Goal: Task Accomplishment & Management: Use online tool/utility

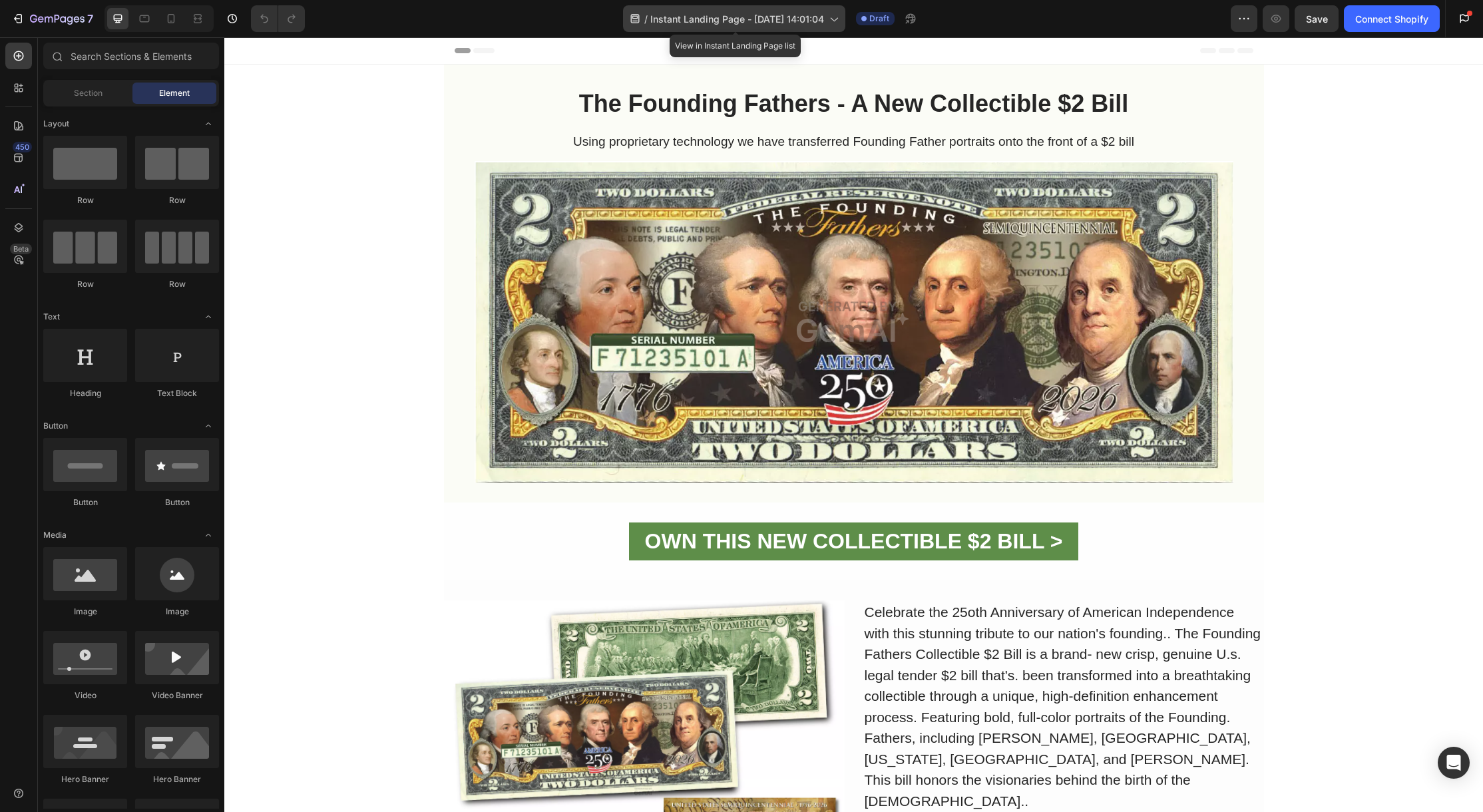
click at [734, 20] on span "Instant Landing Page - Aug 26, 14:01:04" at bounding box center [738, 19] width 174 height 14
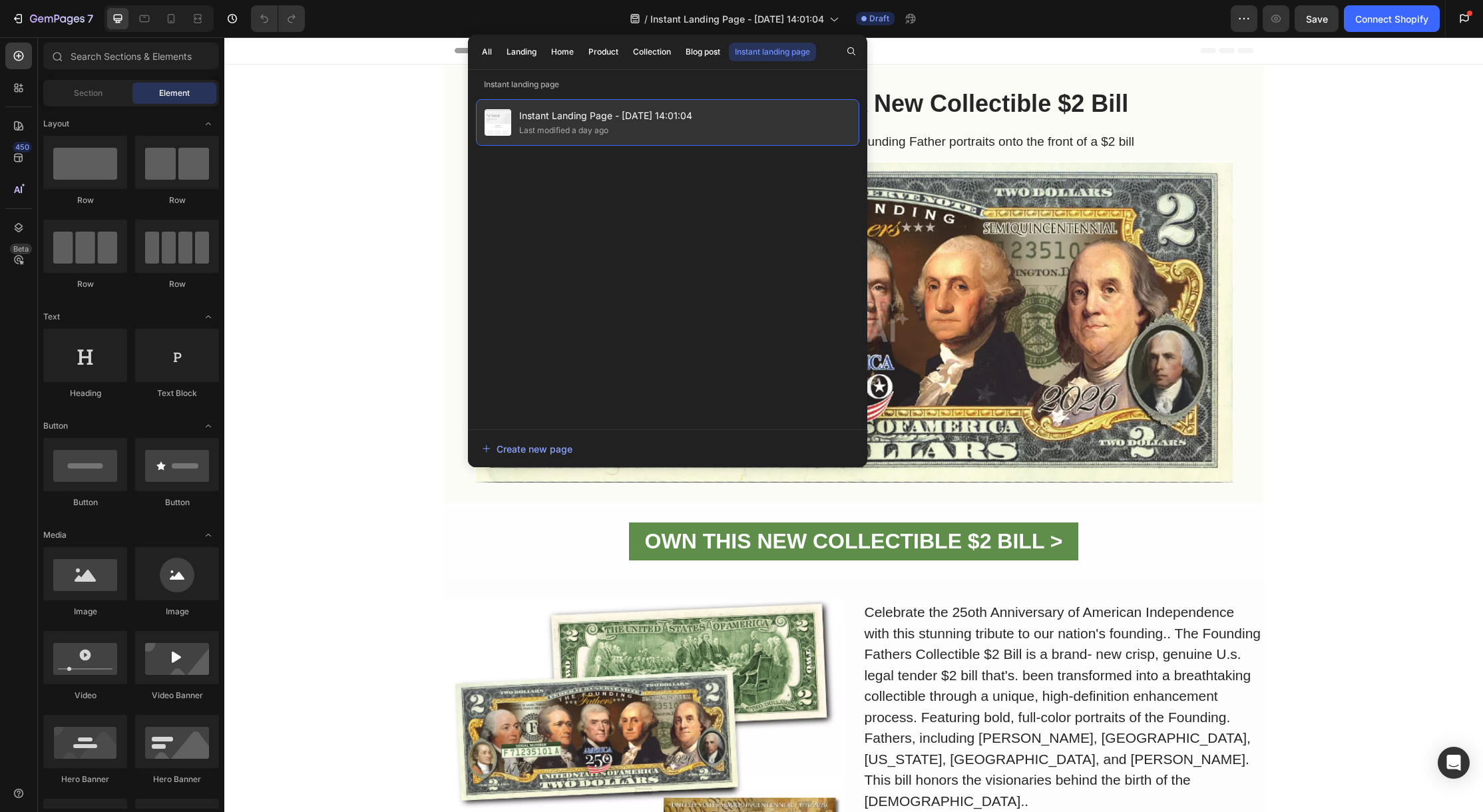
click at [616, 117] on span "Instant Landing Page - Aug 26, 14:01:04" at bounding box center [605, 116] width 173 height 16
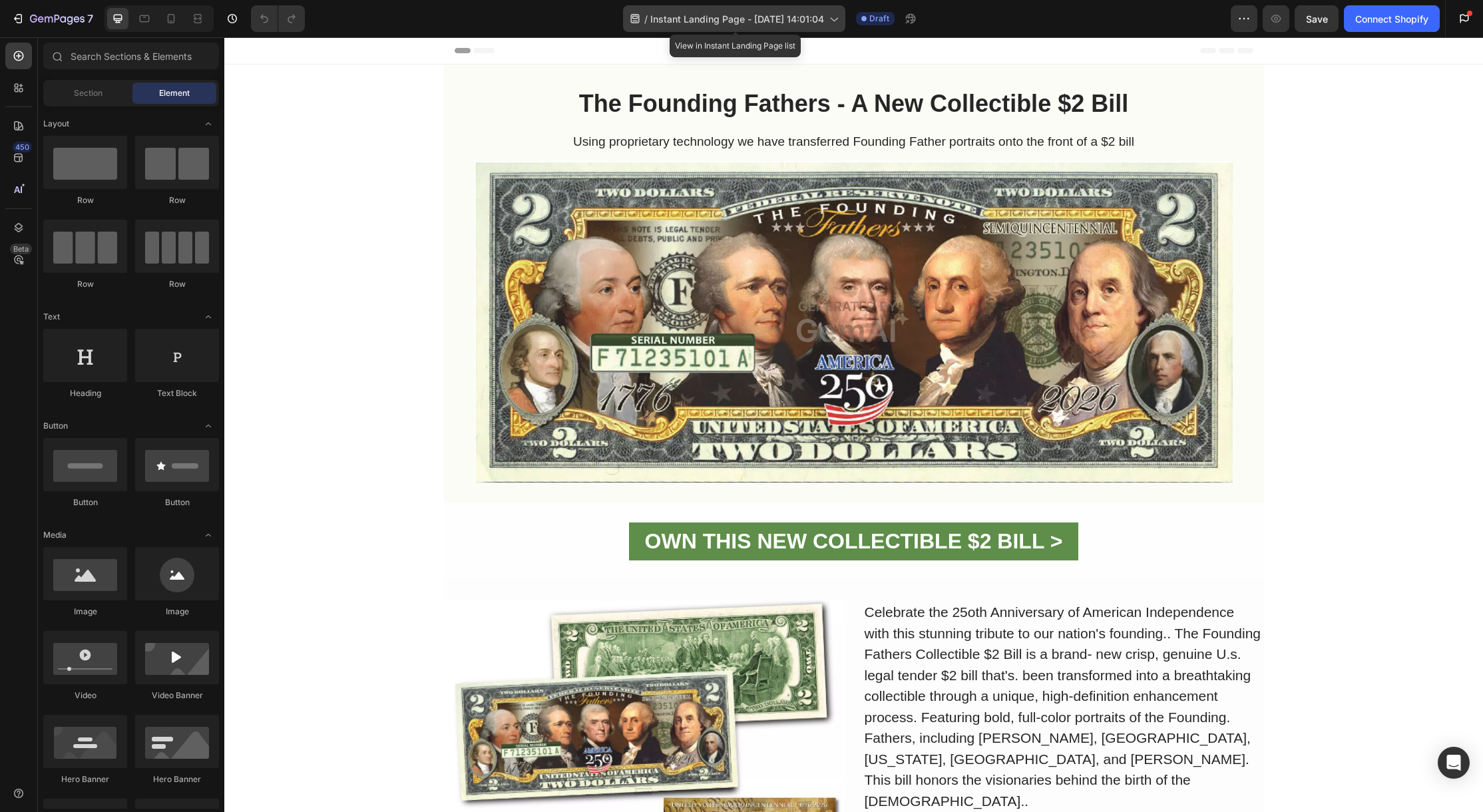
click at [837, 24] on icon at bounding box center [833, 18] width 13 height 13
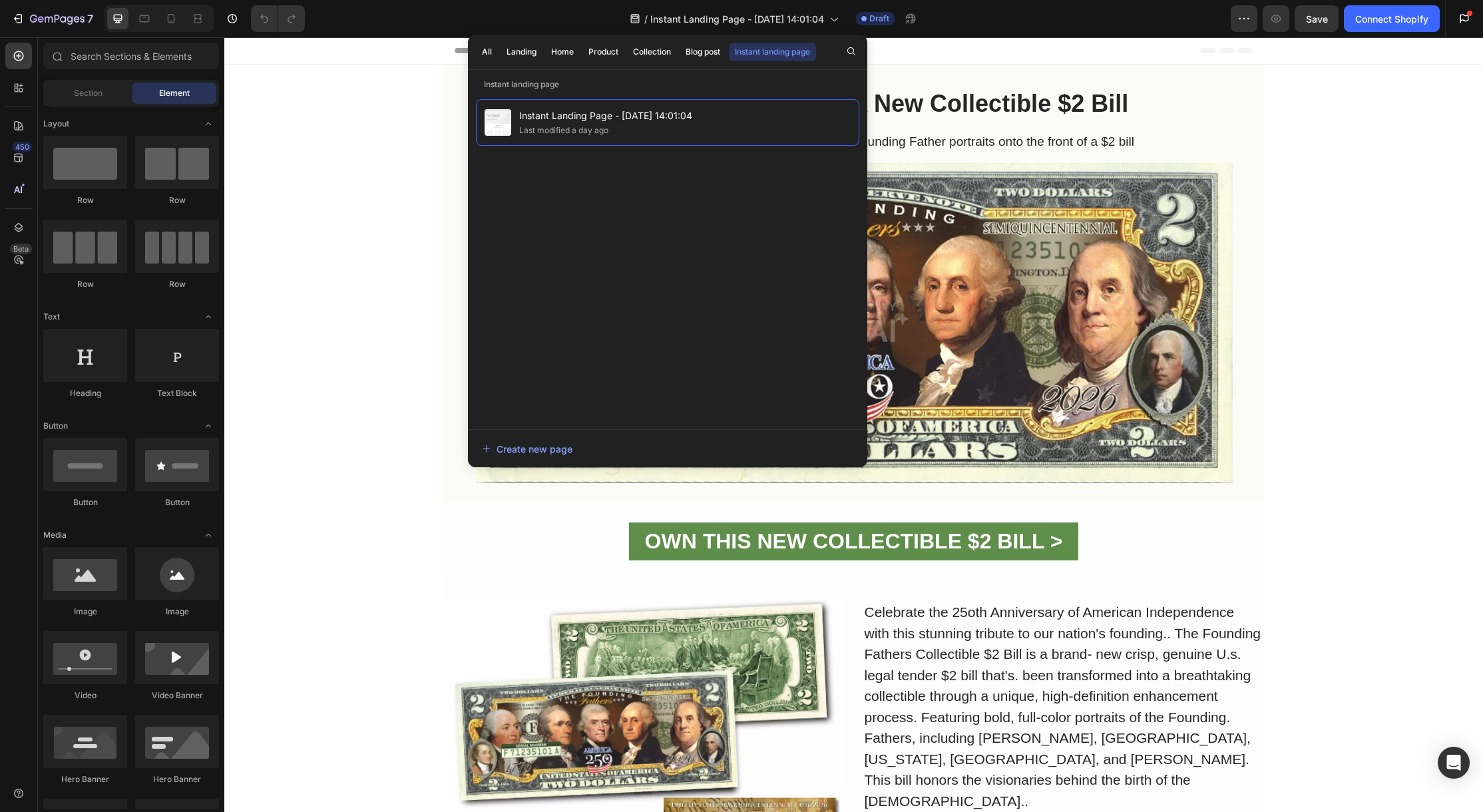
click at [998, 20] on div "/ Instant Landing Page - Aug 26, 14:01:04 Draft" at bounding box center [774, 19] width 916 height 27
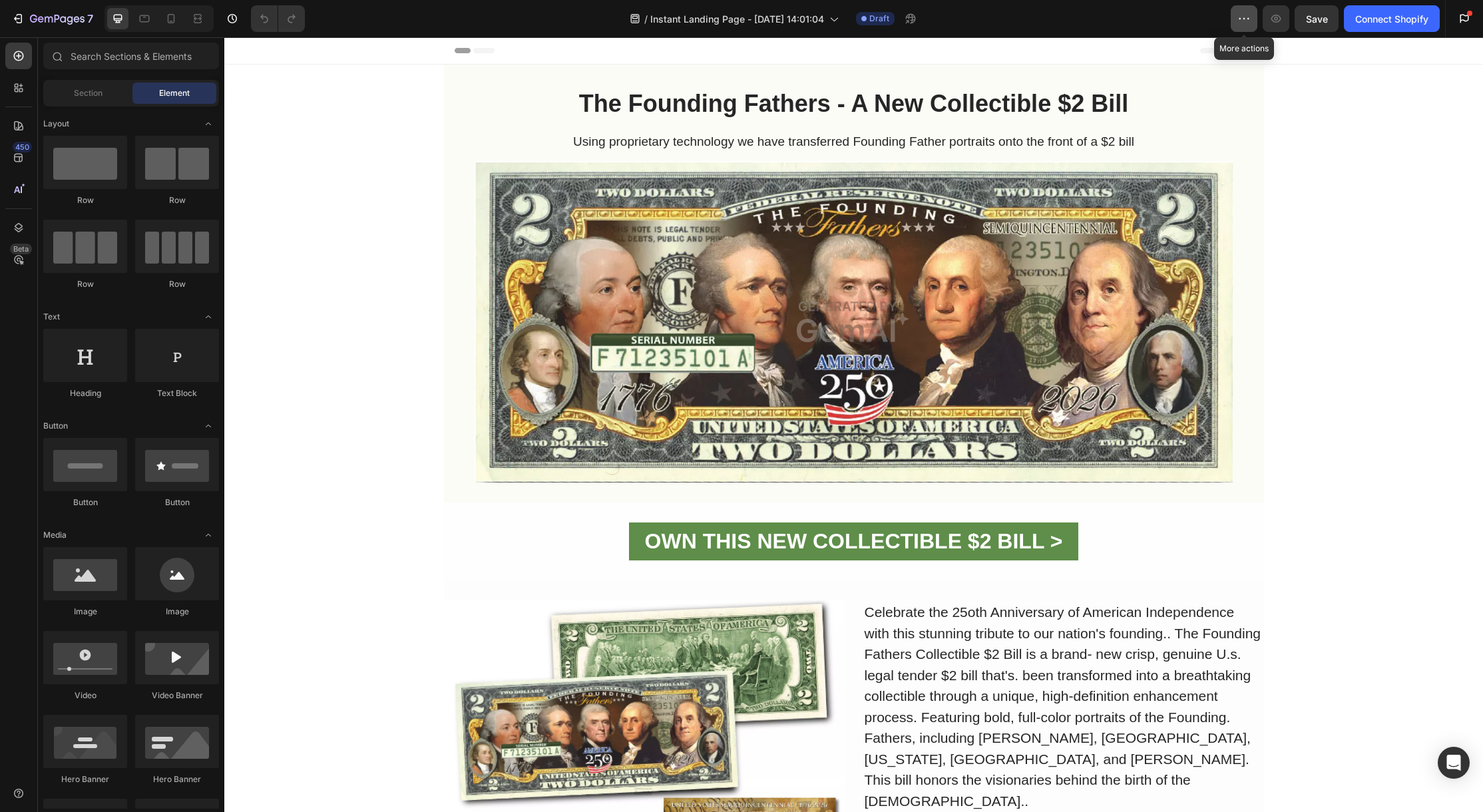
click at [1249, 20] on icon "button" at bounding box center [1244, 18] width 13 height 13
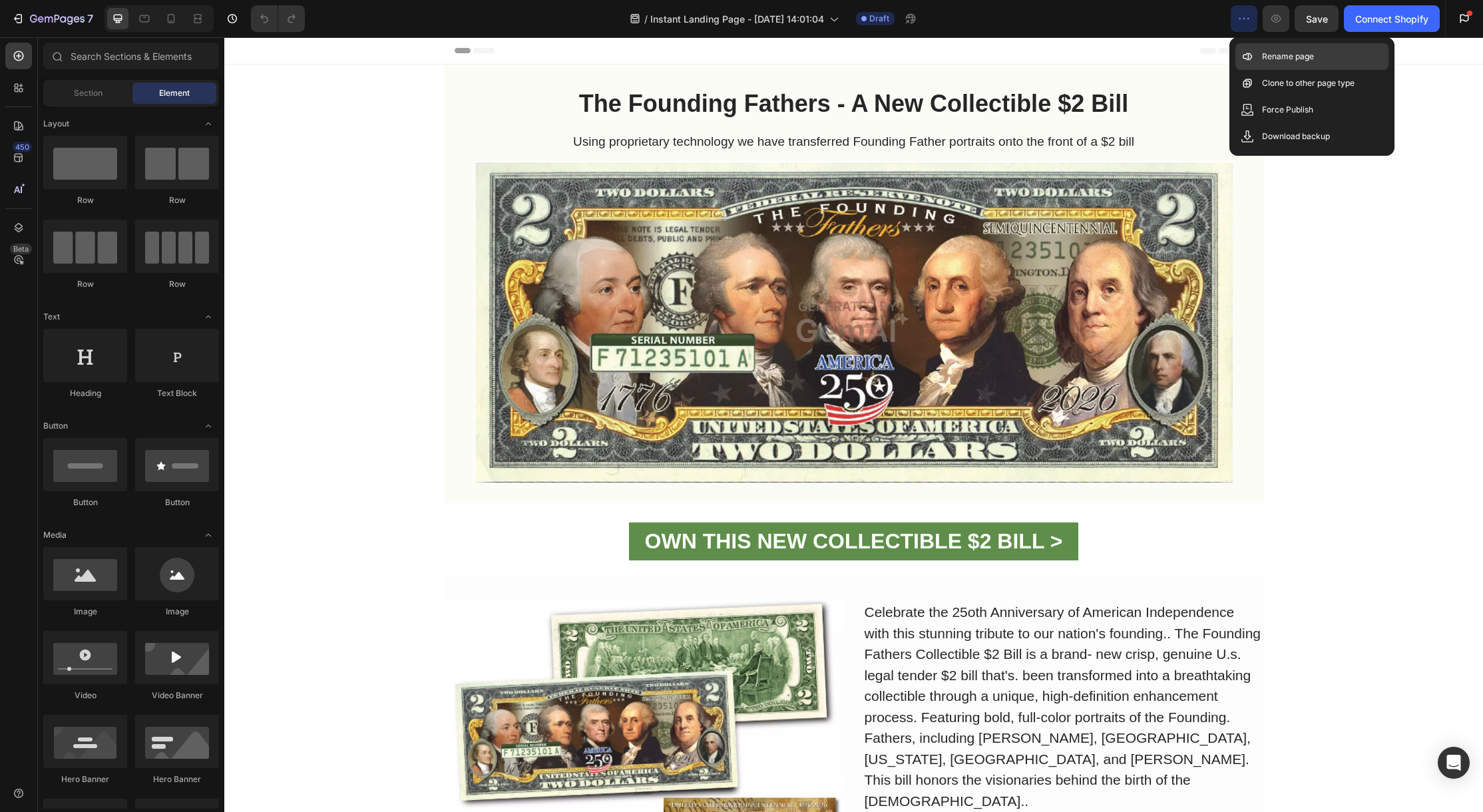
click at [1258, 70] on div "Rename page" at bounding box center [1311, 83] width 153 height 27
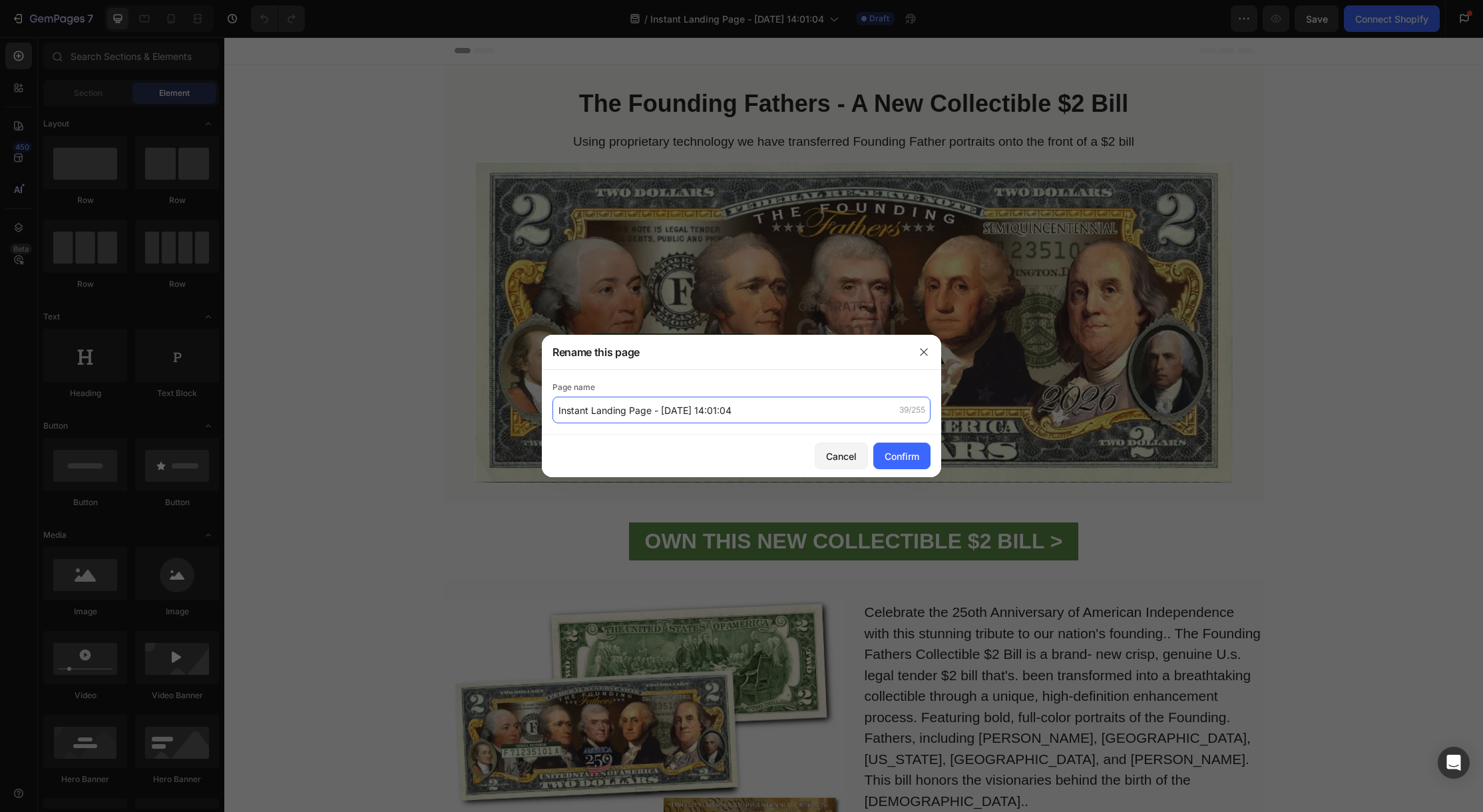
click at [697, 413] on input "Instant Landing Page - Aug 26, 14:01:04" at bounding box center [742, 410] width 378 height 27
click at [698, 413] on input "Instant Landing Page - Aug 26, 14:01:04" at bounding box center [742, 410] width 378 height 27
click at [698, 413] on input "Instant Landing Page - Aug 26, 14:01:04" at bounding box center [742, 410] width 378 height 27
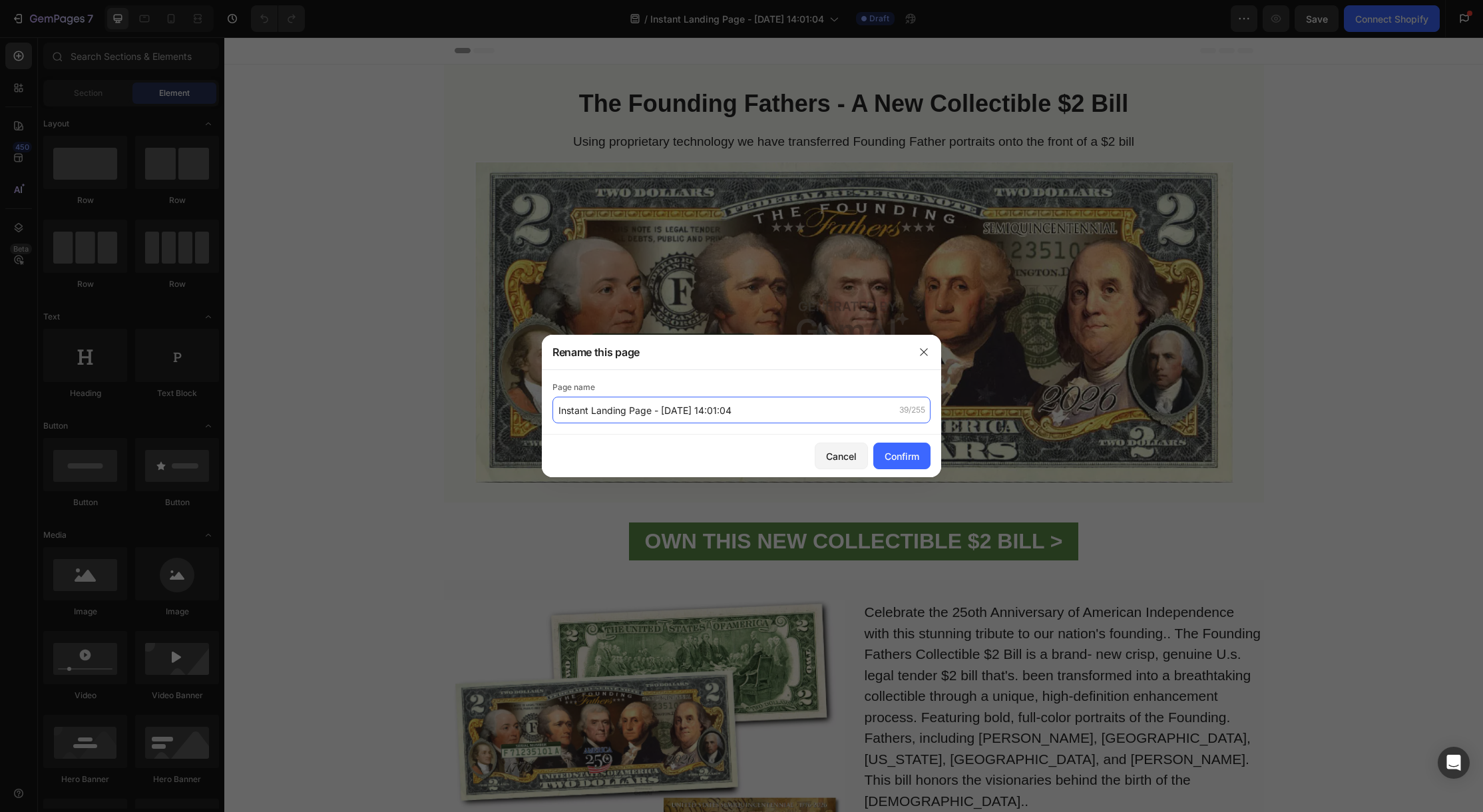
click at [698, 413] on input "Instant Landing Page - Aug 26, 14:01:04" at bounding box center [742, 410] width 378 height 27
type input "Founding Fathers $2 Bill"
click at [887, 455] on div "Confirm" at bounding box center [902, 456] width 34 height 14
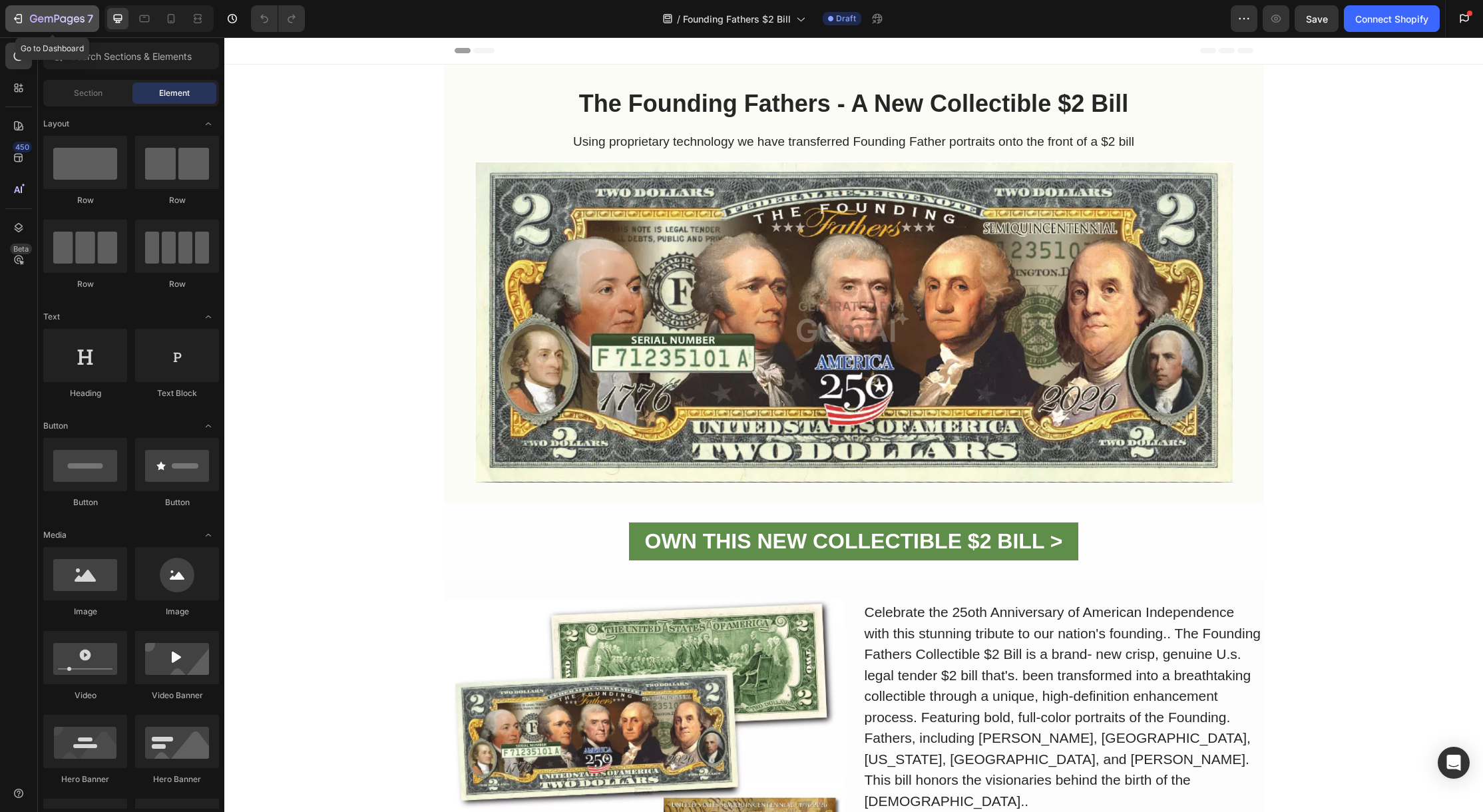
click at [24, 20] on div "7" at bounding box center [52, 19] width 82 height 16
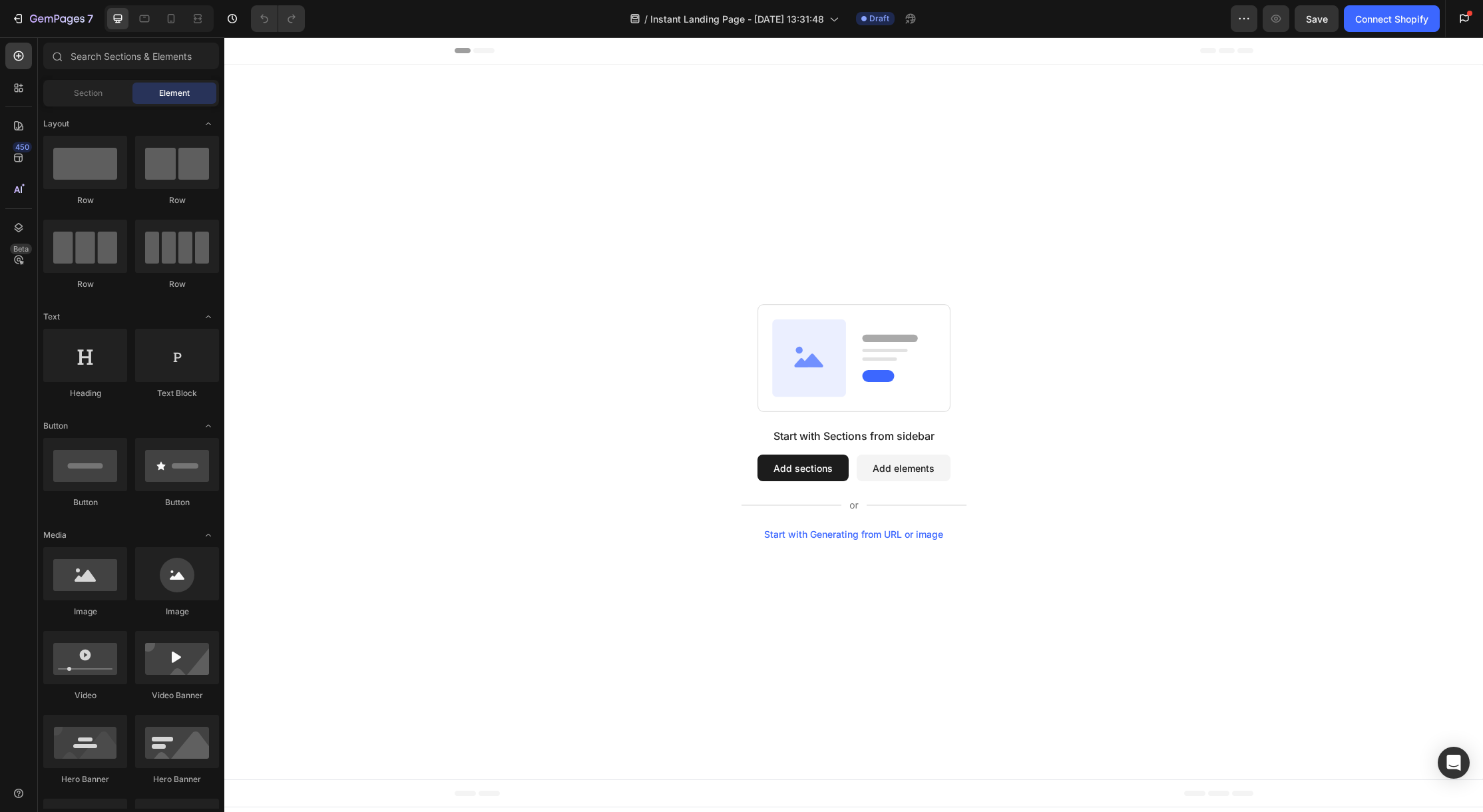
click at [862, 532] on div "Start with Generating from URL or image" at bounding box center [854, 535] width 179 height 11
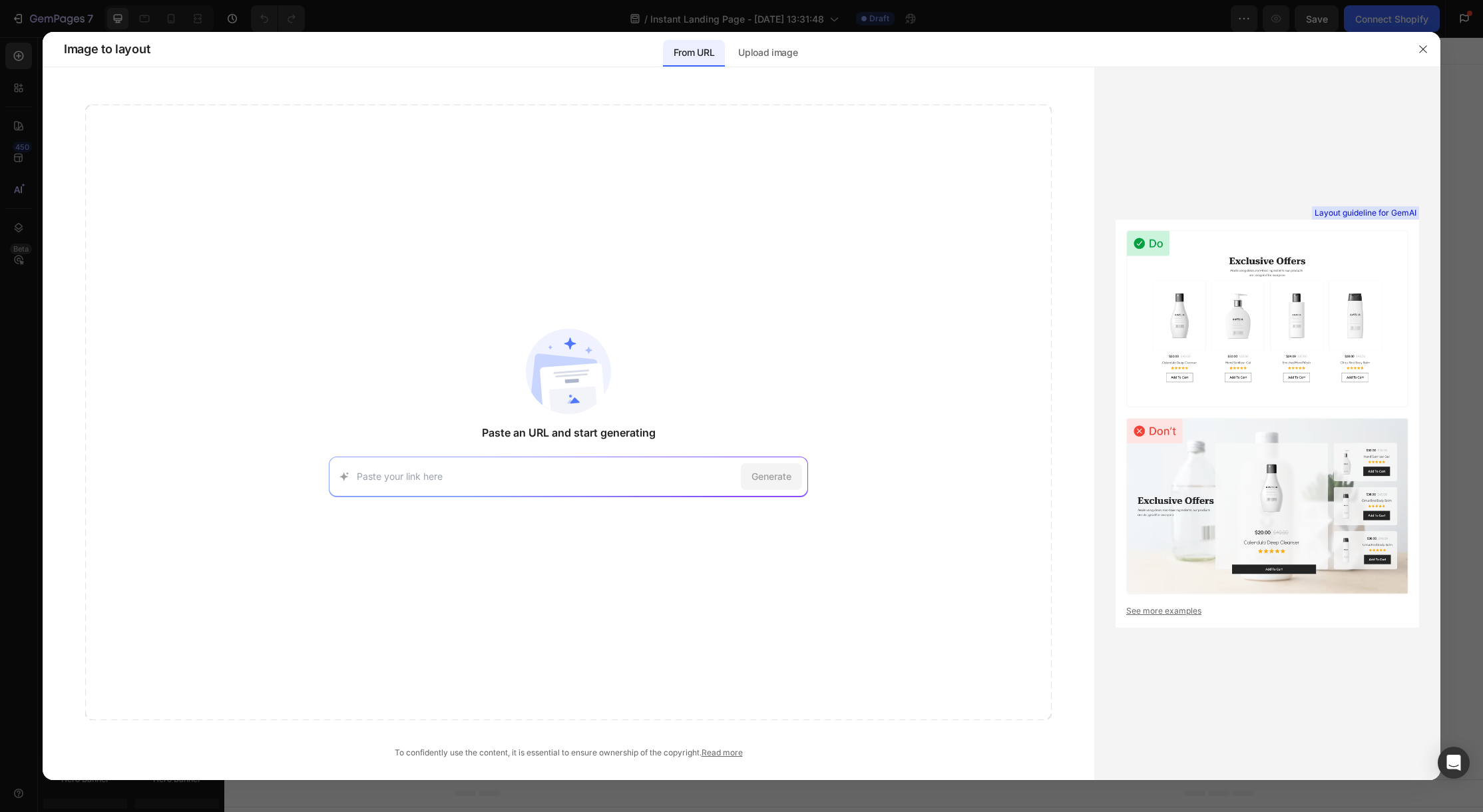
click at [553, 480] on input at bounding box center [546, 477] width 379 height 14
type input "https://trump.trumptumbler.com/red?"
click at [757, 479] on span "Generate" at bounding box center [771, 477] width 40 height 14
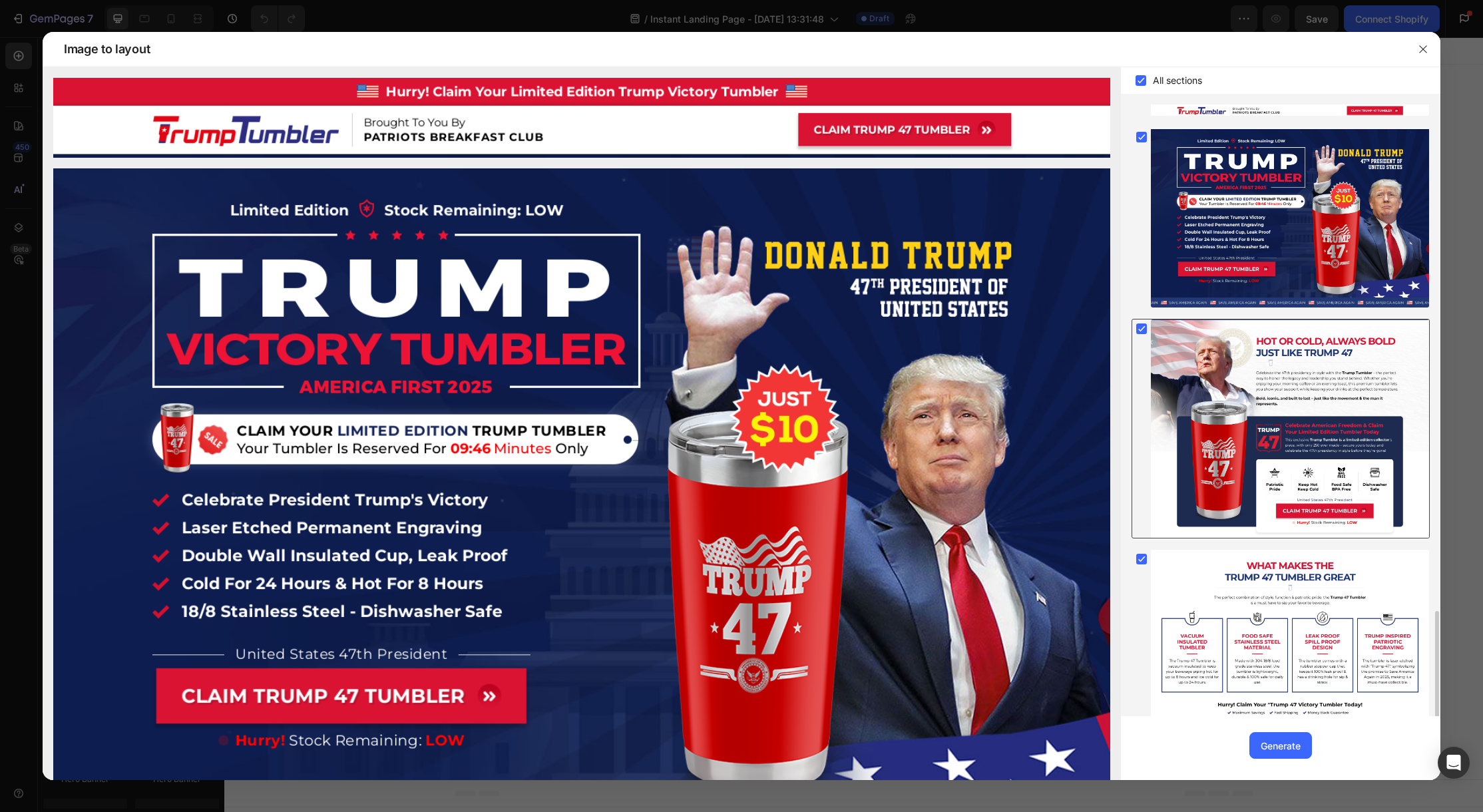
scroll to position [1788, 0]
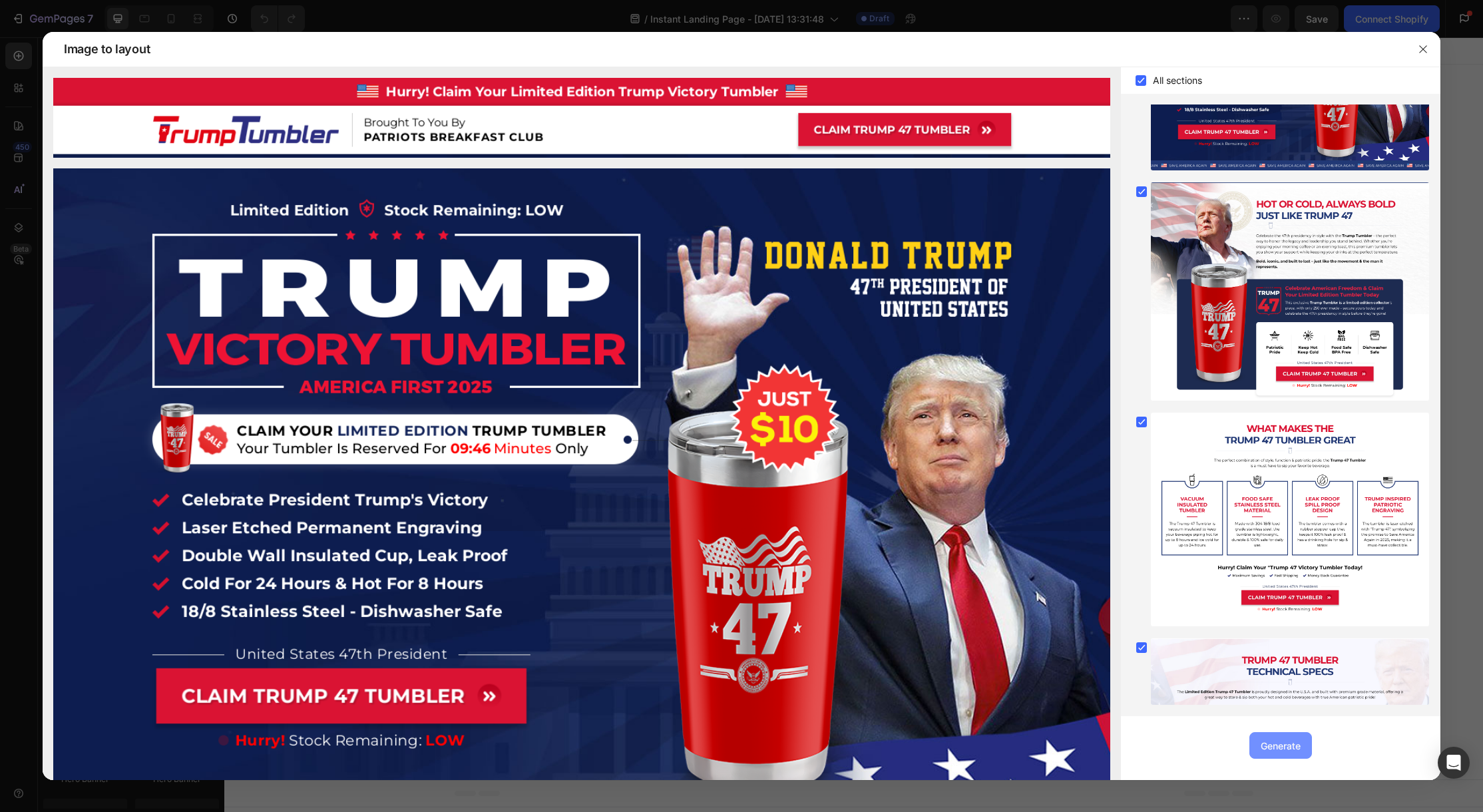
click at [1272, 742] on div "Generate" at bounding box center [1281, 746] width 40 height 14
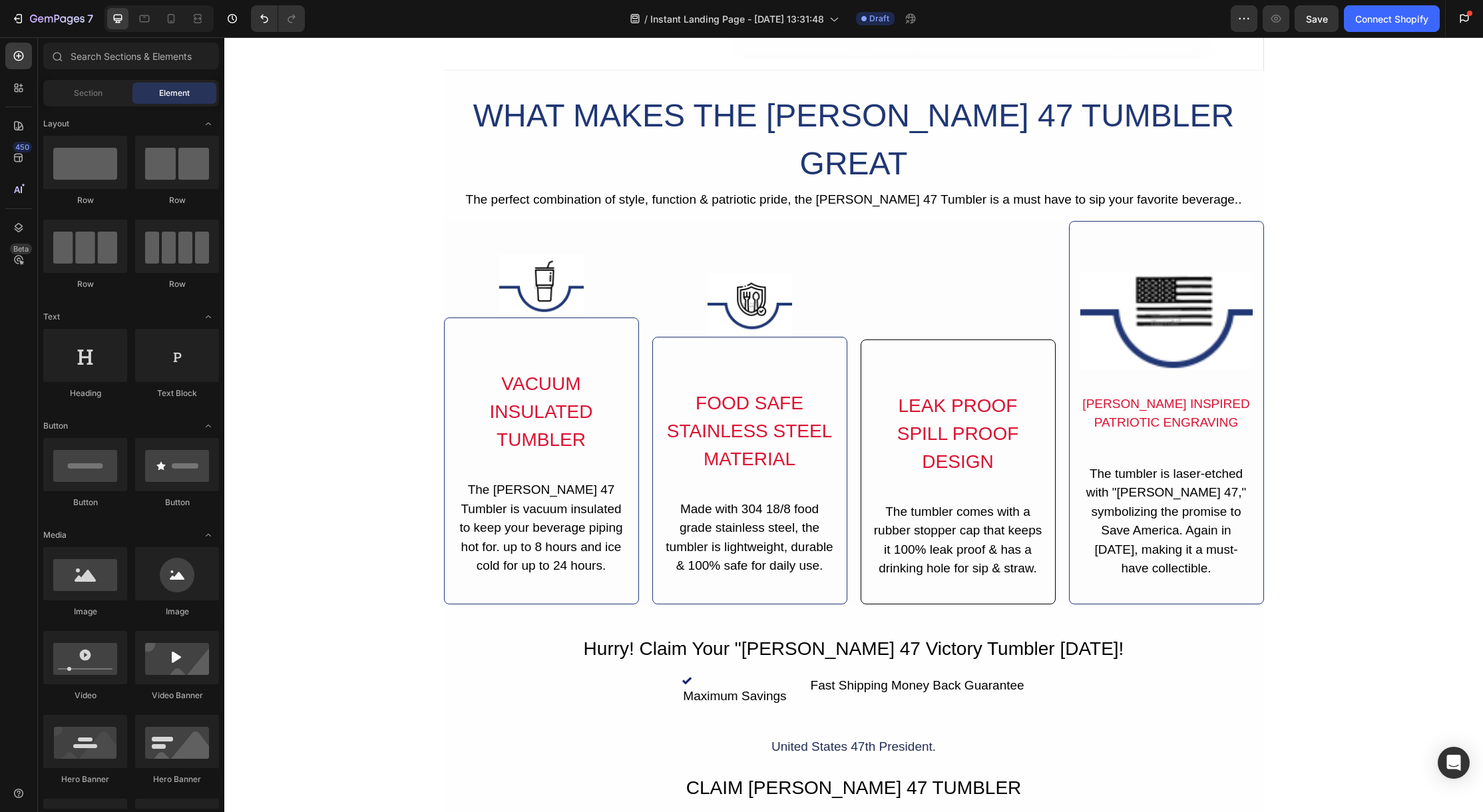
scroll to position [0, 0]
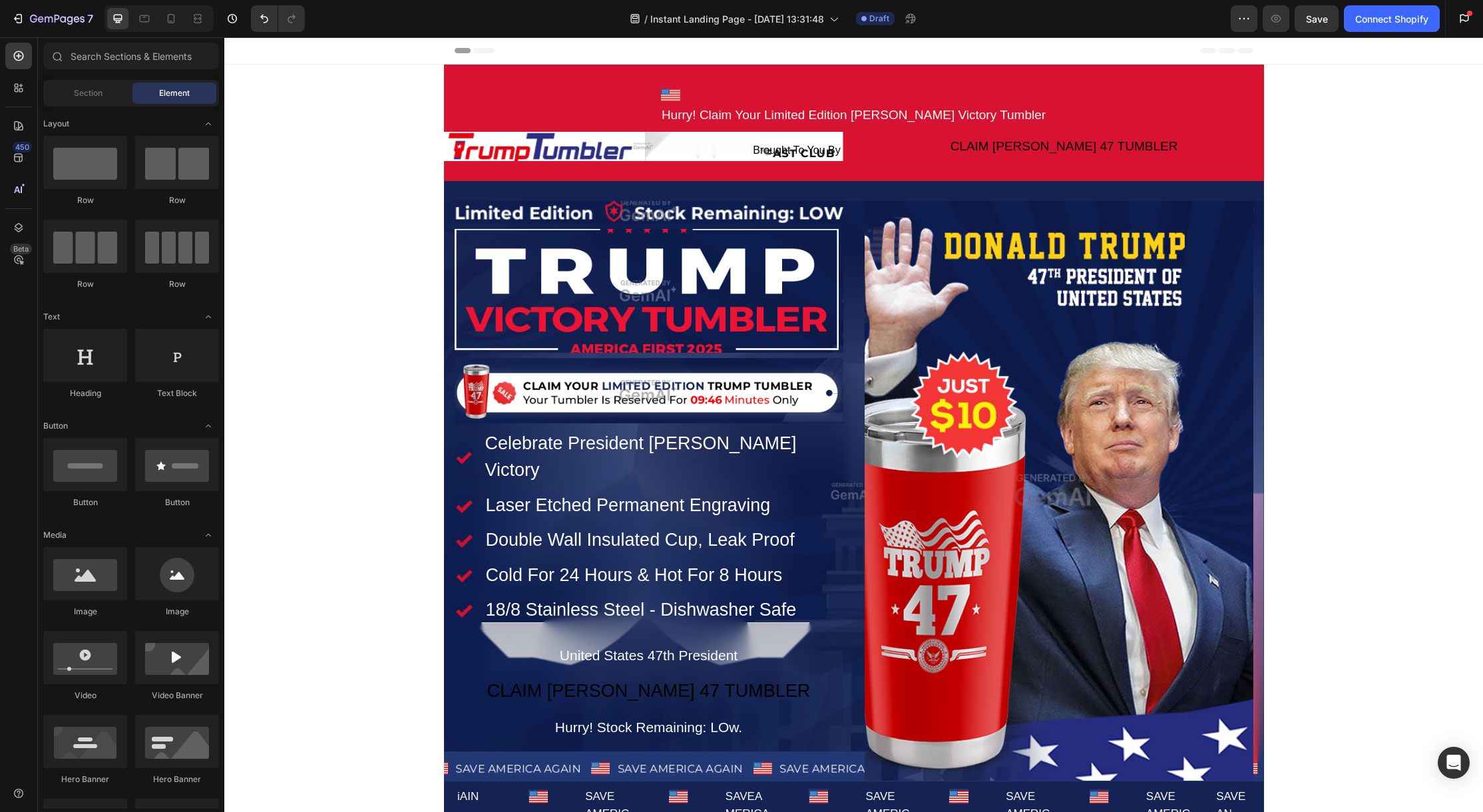
click at [716, 16] on span "Instant Landing Page - Aug 27, 13:31:48" at bounding box center [738, 19] width 174 height 14
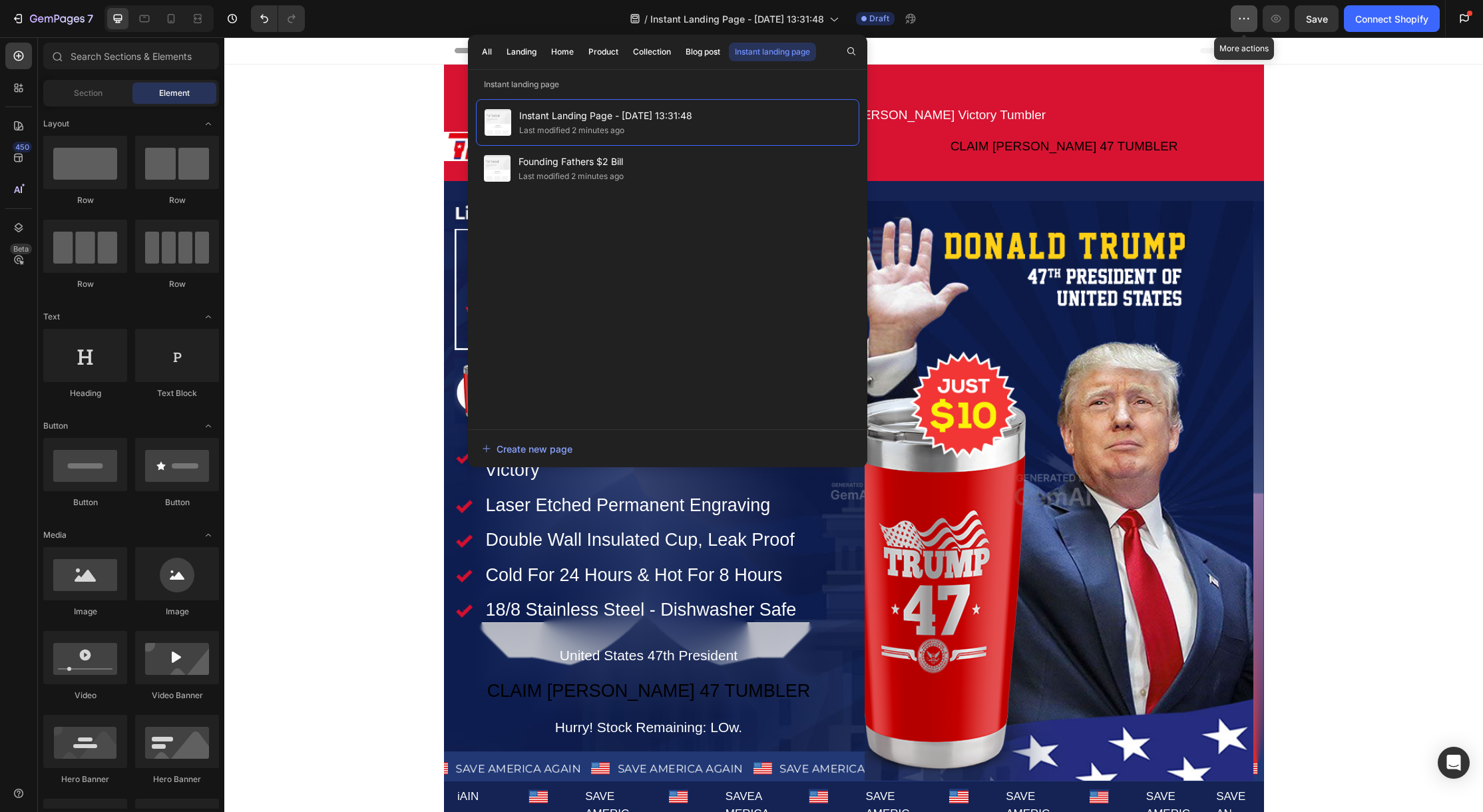
click at [1253, 22] on button "button" at bounding box center [1244, 19] width 27 height 27
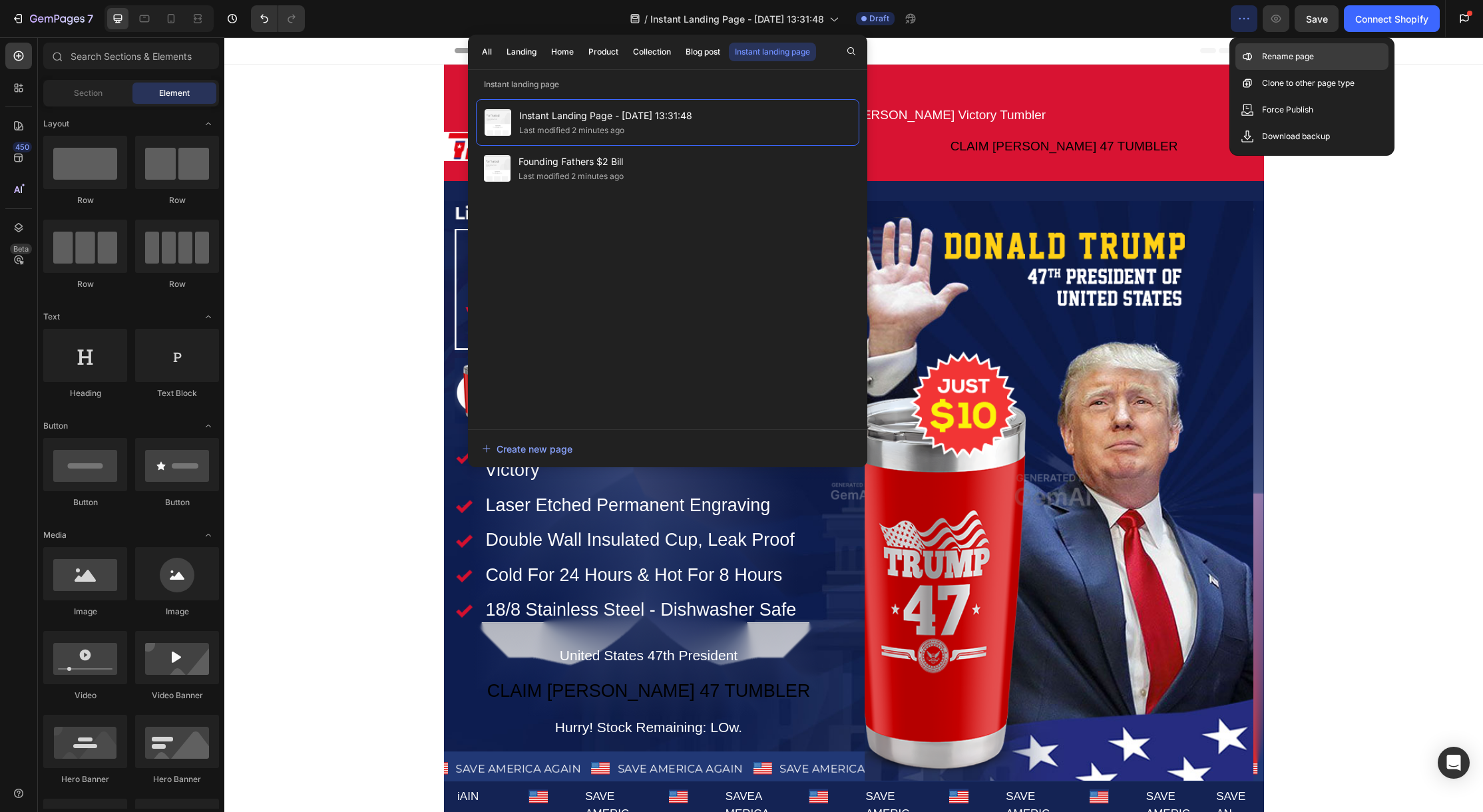
click at [1267, 57] on p "Rename page" at bounding box center [1288, 56] width 52 height 13
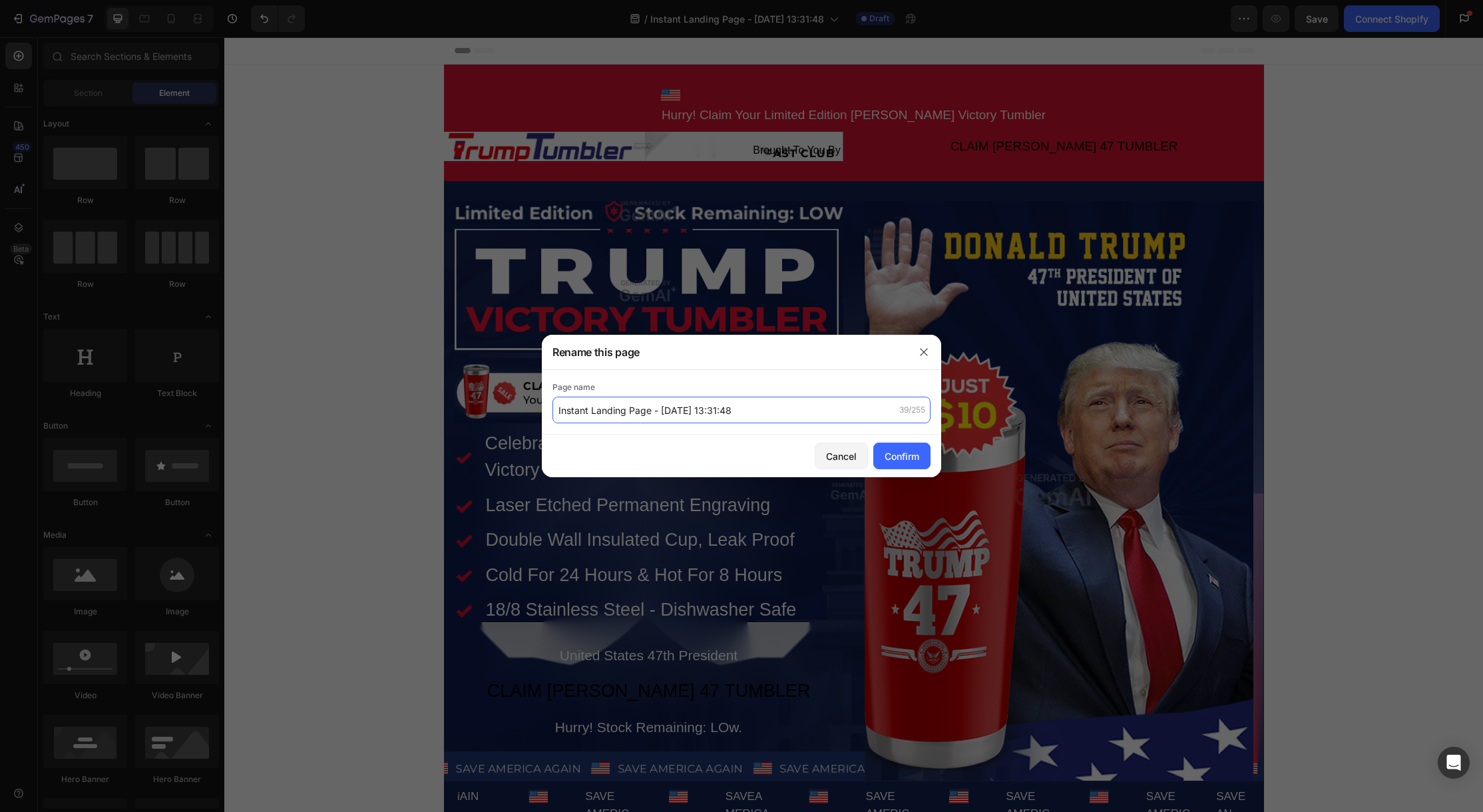
click at [667, 409] on input "Instant Landing Page - Aug 27, 13:31:48" at bounding box center [742, 410] width 378 height 27
click at [667, 408] on input "Instant Landing Page - Aug 27, 13:31:48" at bounding box center [742, 410] width 378 height 27
type input "T"
type input "Gem AI test"
click at [909, 464] on button "Confirm" at bounding box center [901, 456] width 57 height 27
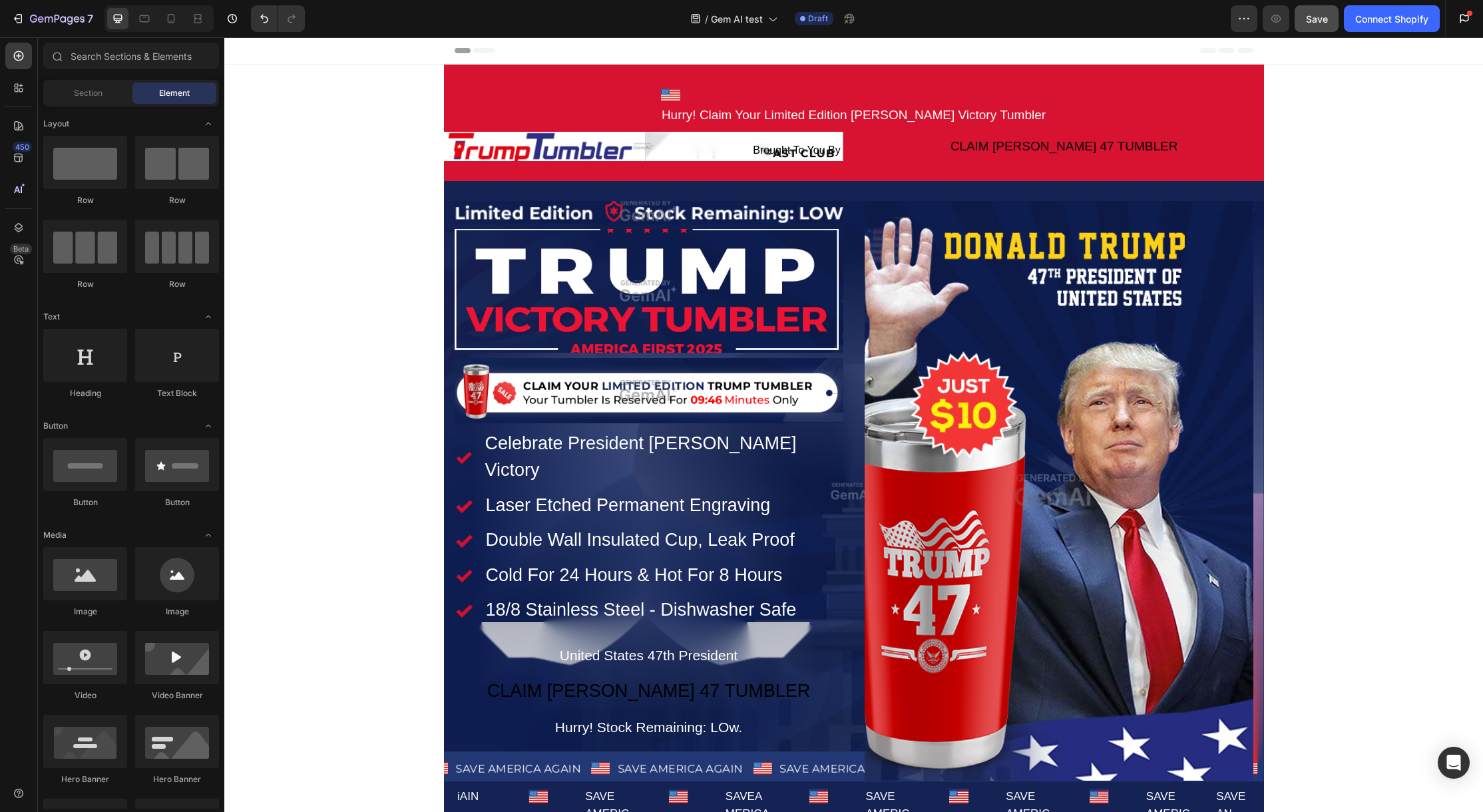
click at [1314, 26] on button "Save" at bounding box center [1317, 19] width 44 height 27
click at [20, 23] on icon "button" at bounding box center [20, 19] width 6 height 9
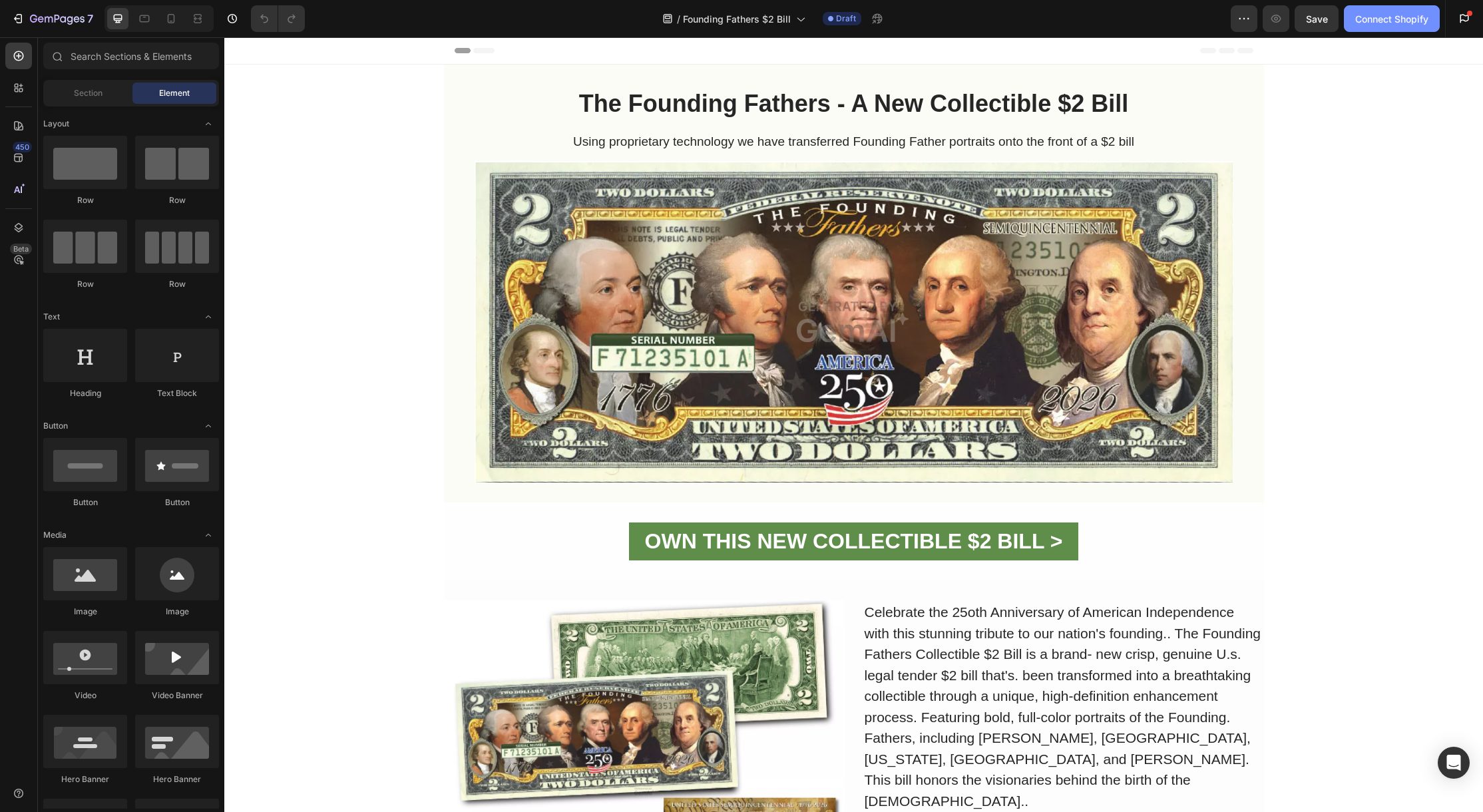
click at [1376, 20] on div "Connect Shopify" at bounding box center [1391, 19] width 73 height 14
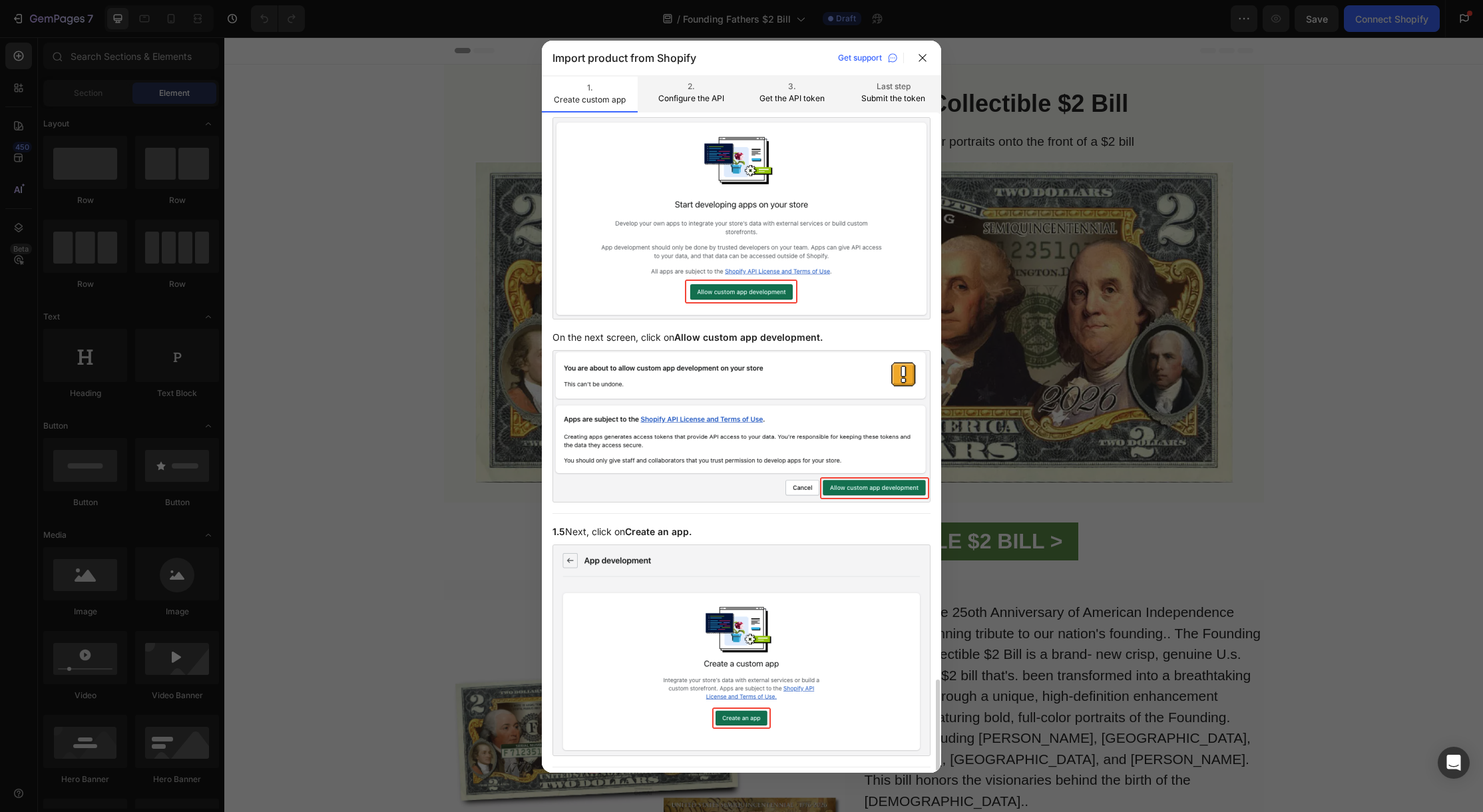
scroll to position [1372, 0]
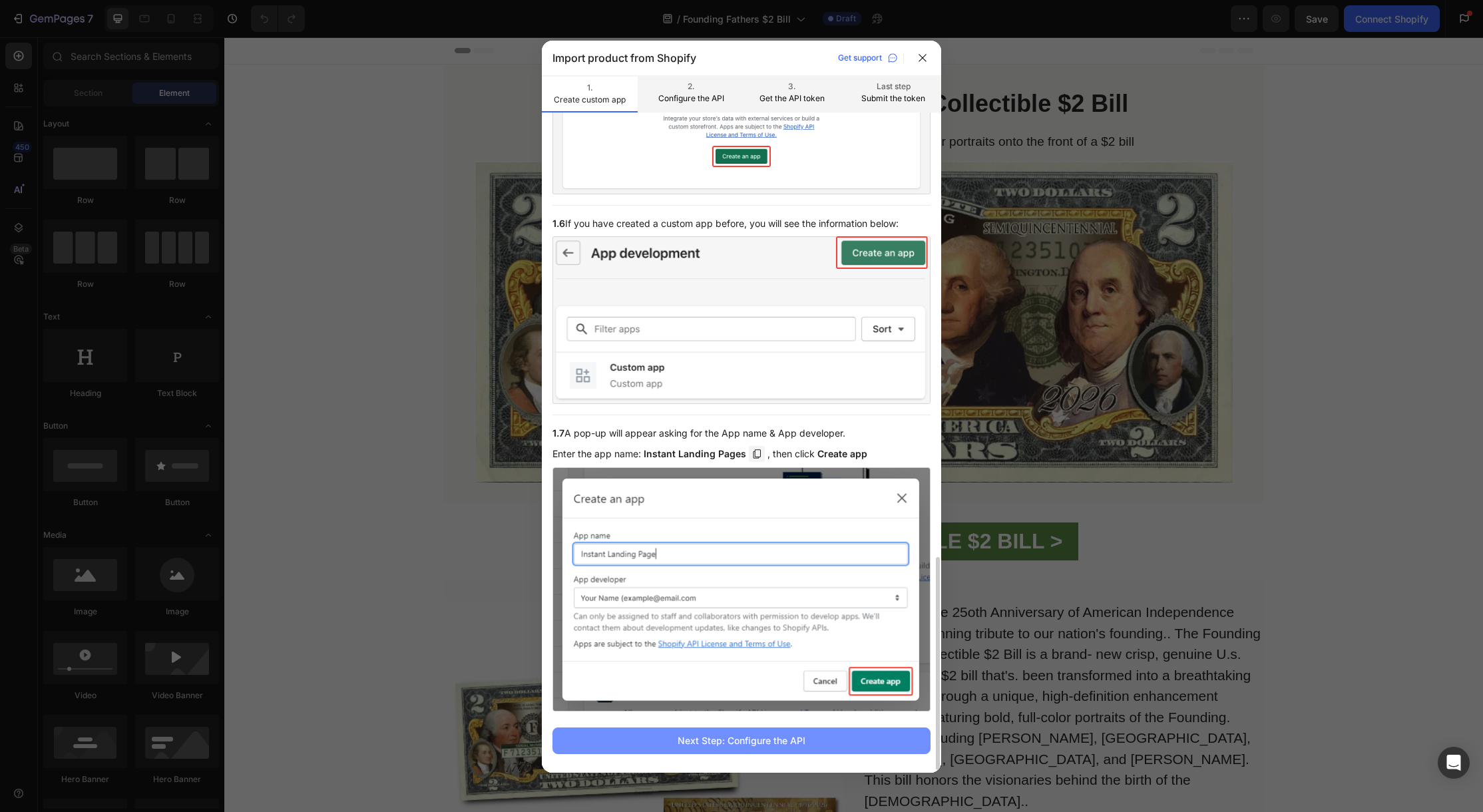
click at [792, 743] on div "Next Step: Configure the API" at bounding box center [742, 741] width 128 height 14
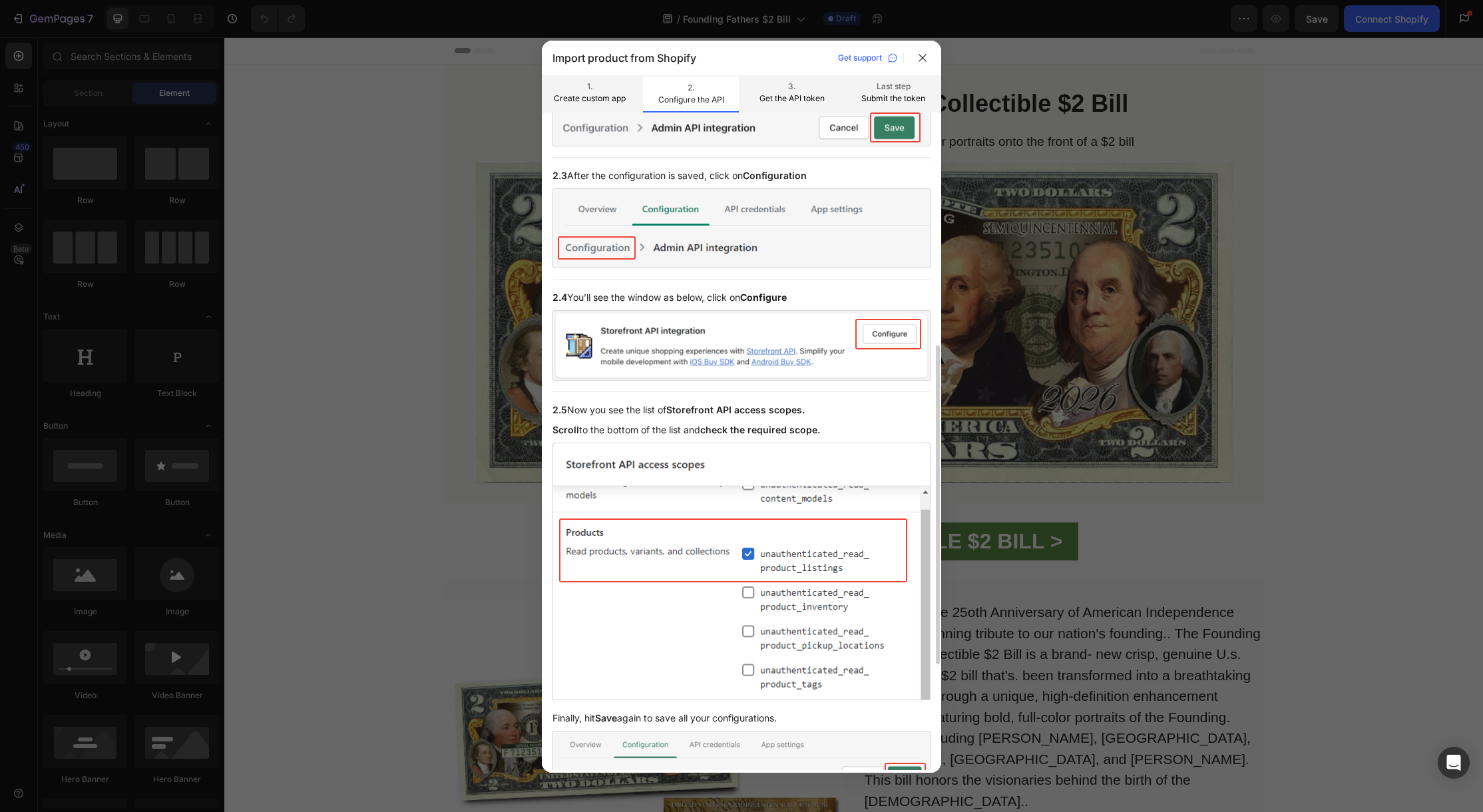
scroll to position [696, 0]
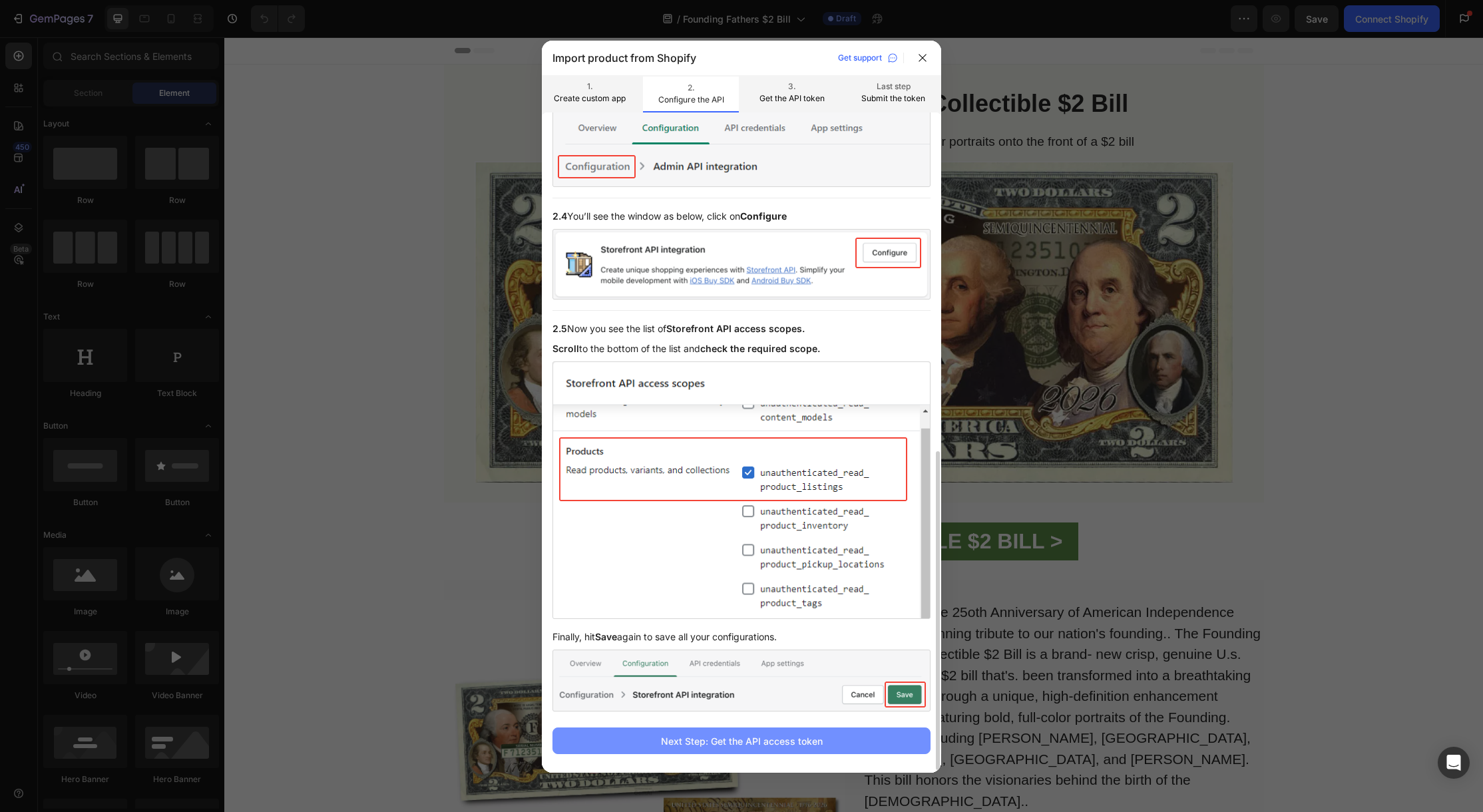
click at [734, 744] on div "Next Step: Get the API access token" at bounding box center [742, 741] width 161 height 14
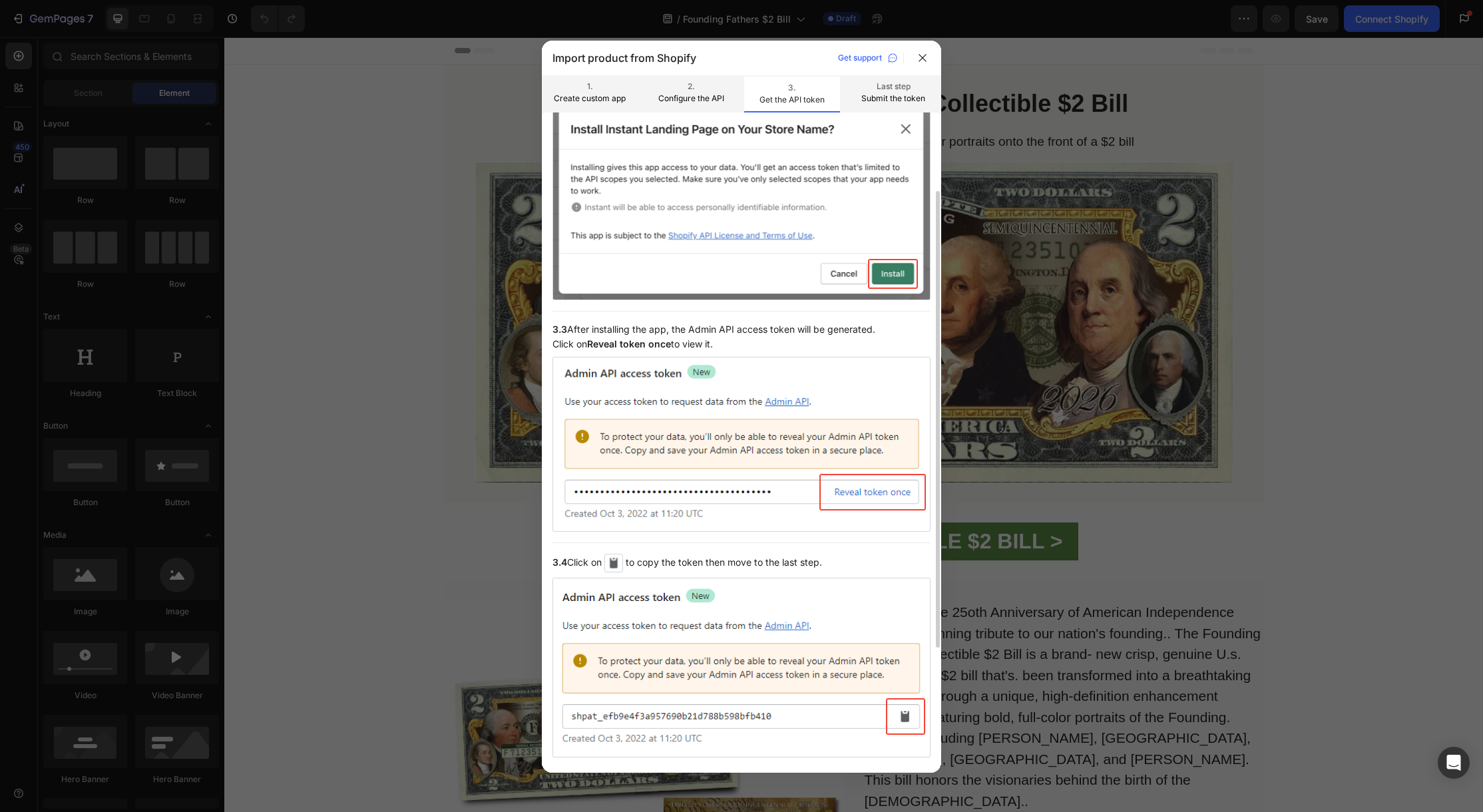
scroll to position [288, 0]
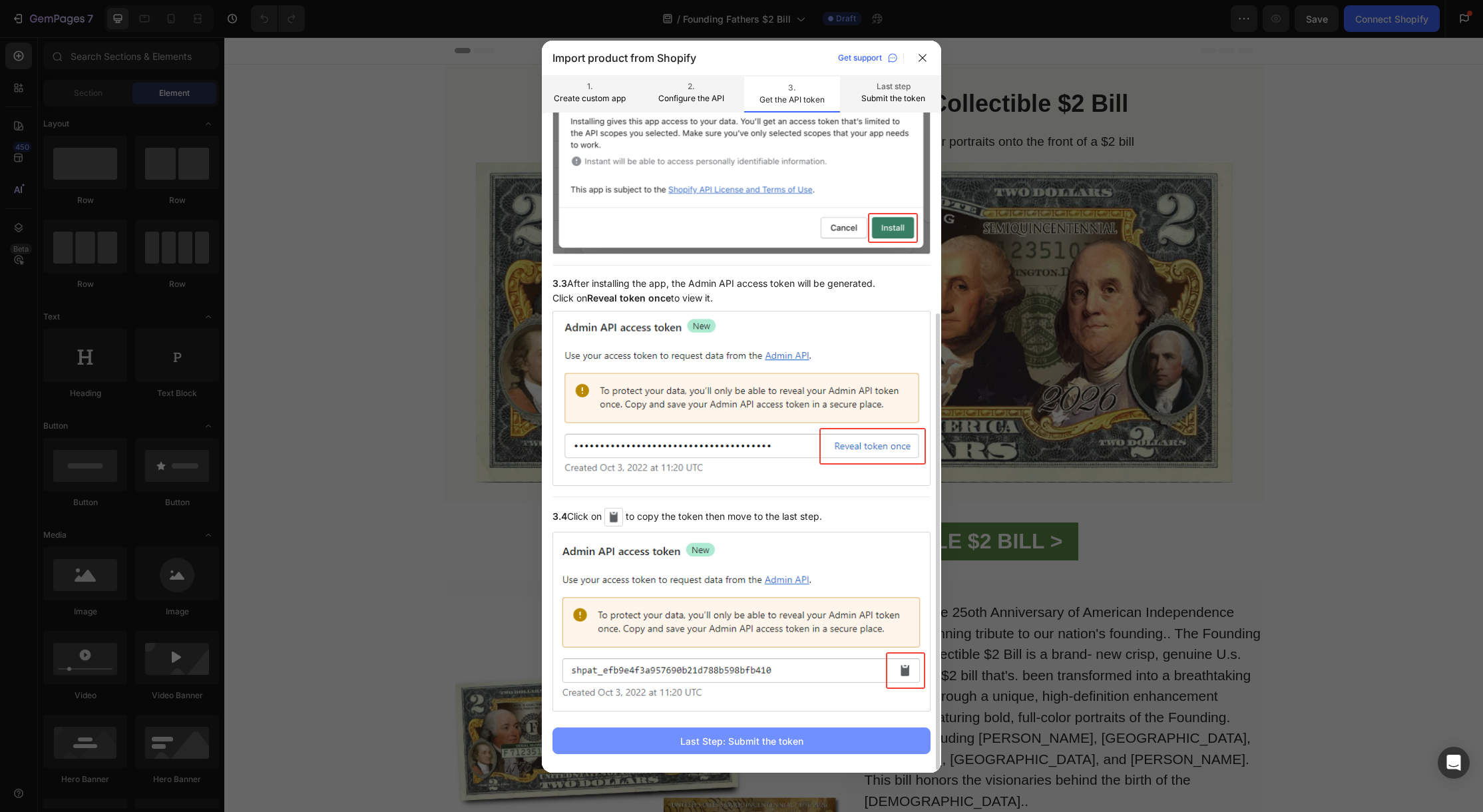
click at [688, 743] on div "Last Step: Submit the token" at bounding box center [742, 741] width 123 height 14
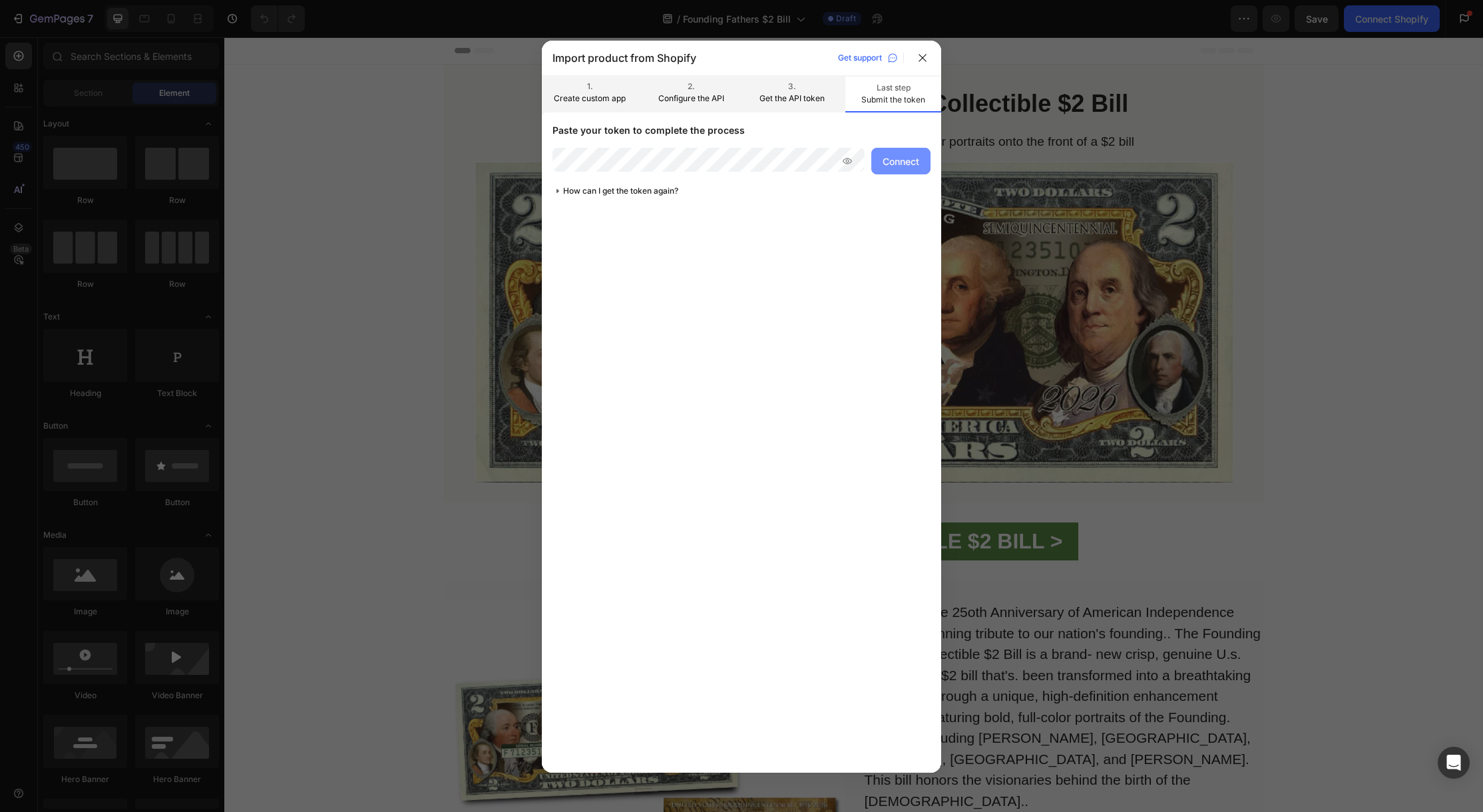
click at [898, 165] on div "Connect" at bounding box center [901, 161] width 37 height 14
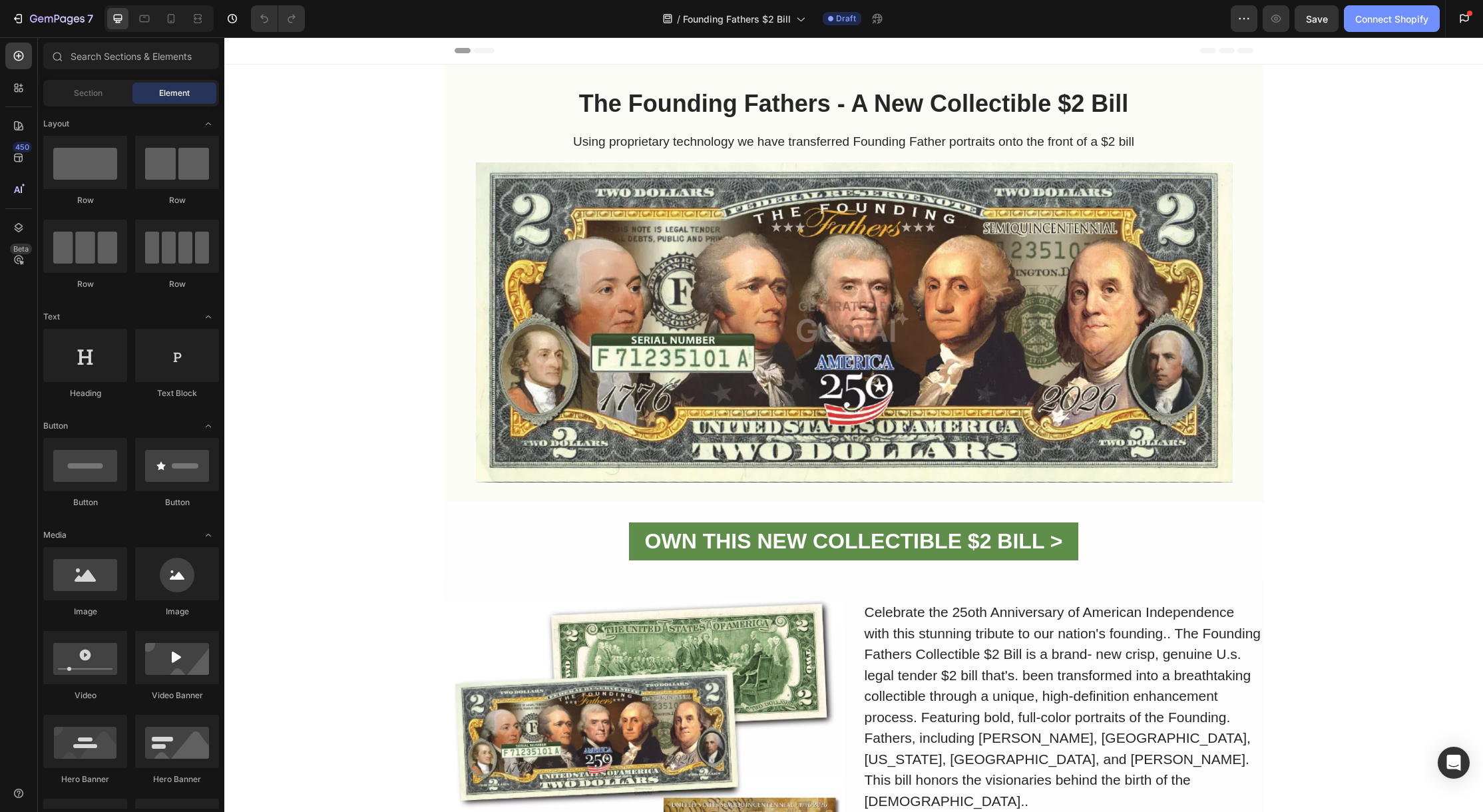
click at [1370, 27] on button "Connect Shopify" at bounding box center [1392, 19] width 96 height 27
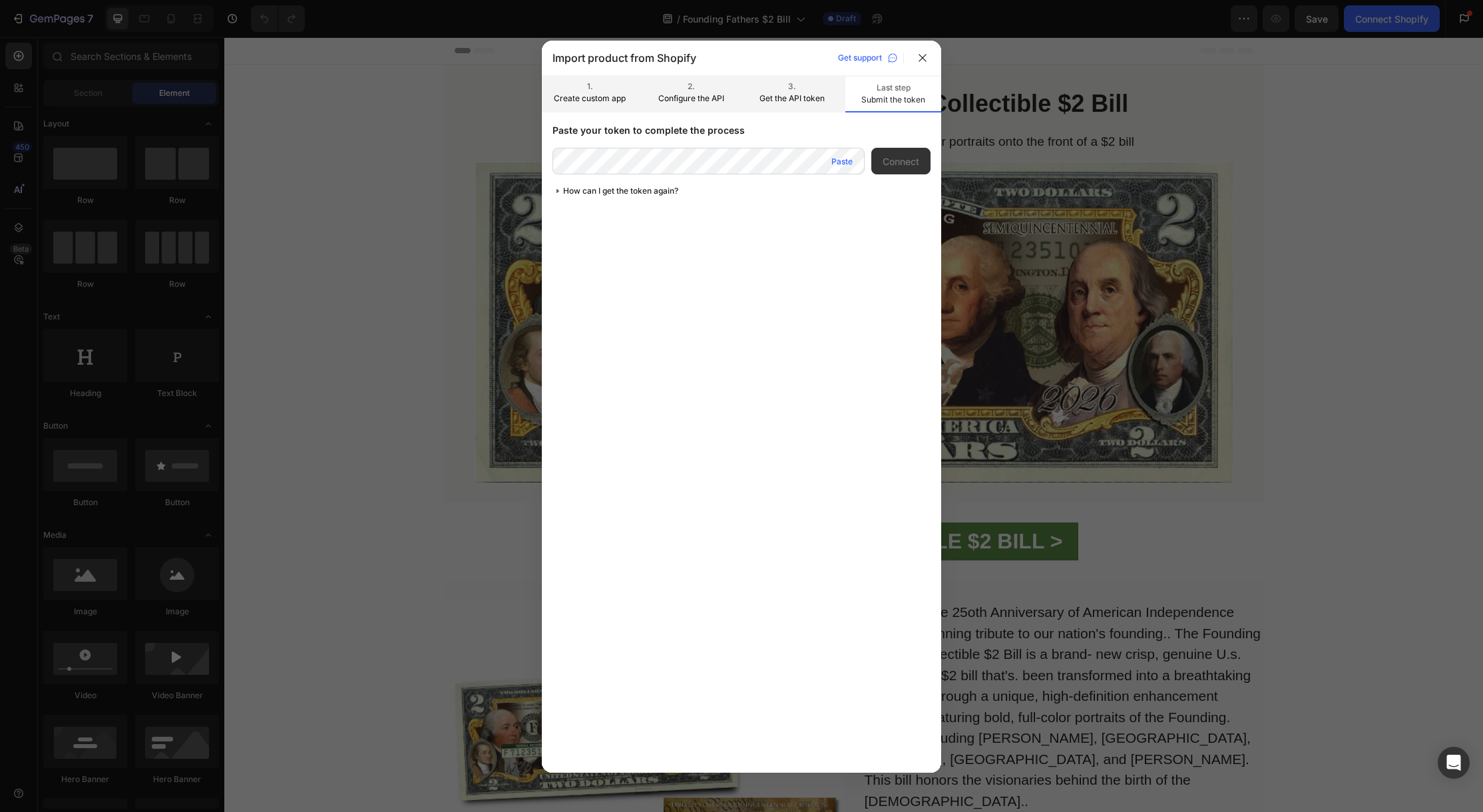
click at [839, 161] on div "Paste" at bounding box center [842, 161] width 21 height 12
click at [899, 158] on div "Connect" at bounding box center [901, 161] width 37 height 14
click at [907, 166] on div "Connect" at bounding box center [901, 161] width 37 height 14
click at [920, 66] on div at bounding box center [923, 57] width 21 height 21
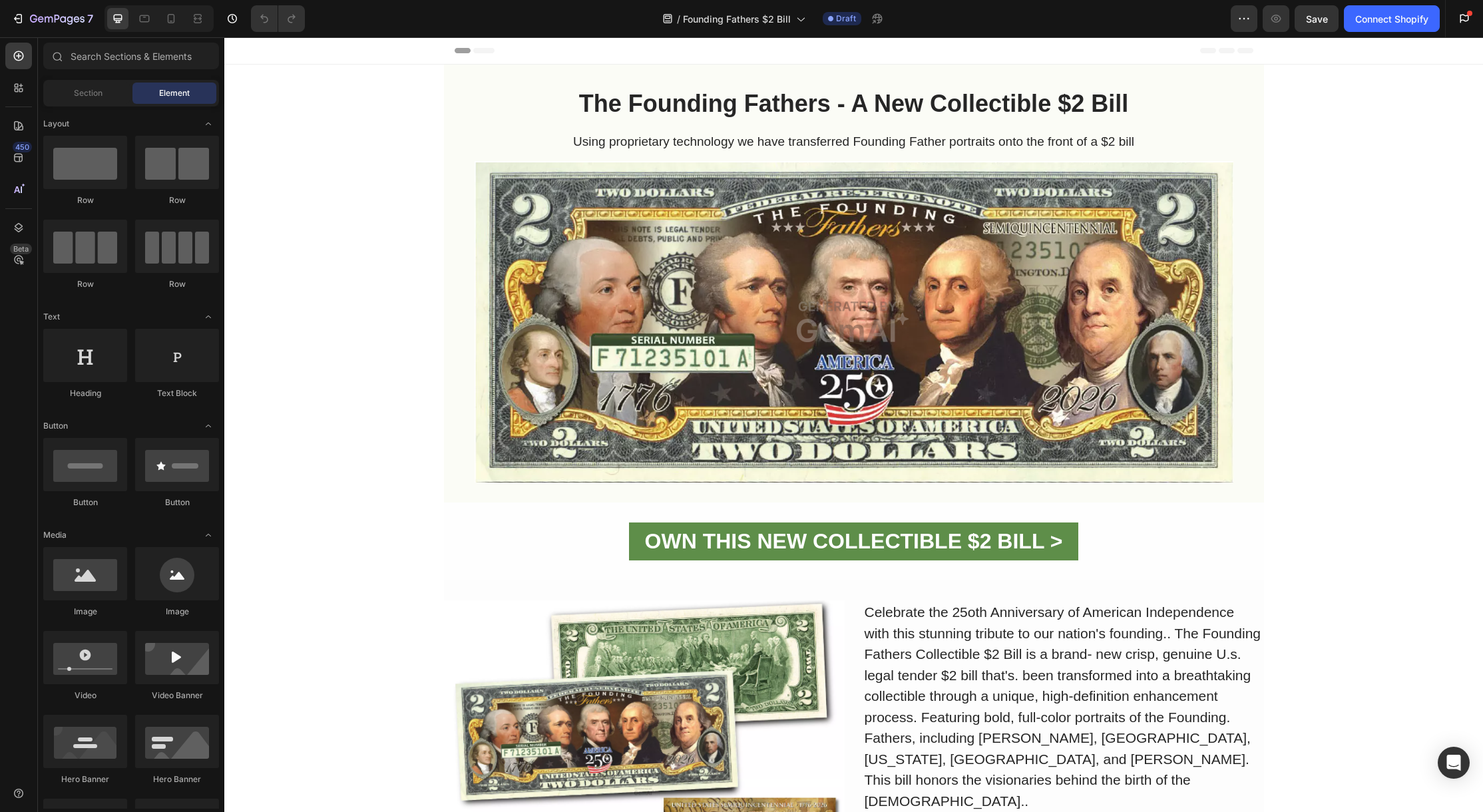
drag, startPoint x: 1382, startPoint y: 75, endPoint x: 1408, endPoint y: 58, distance: 31.1
click at [1383, 75] on div "The Founding Fathers - A New Collectible $2 Bill Heading Using proprietary tech…" at bounding box center [854, 670] width 1259 height 1212
click at [1464, 14] on icon at bounding box center [1464, 18] width 9 height 9
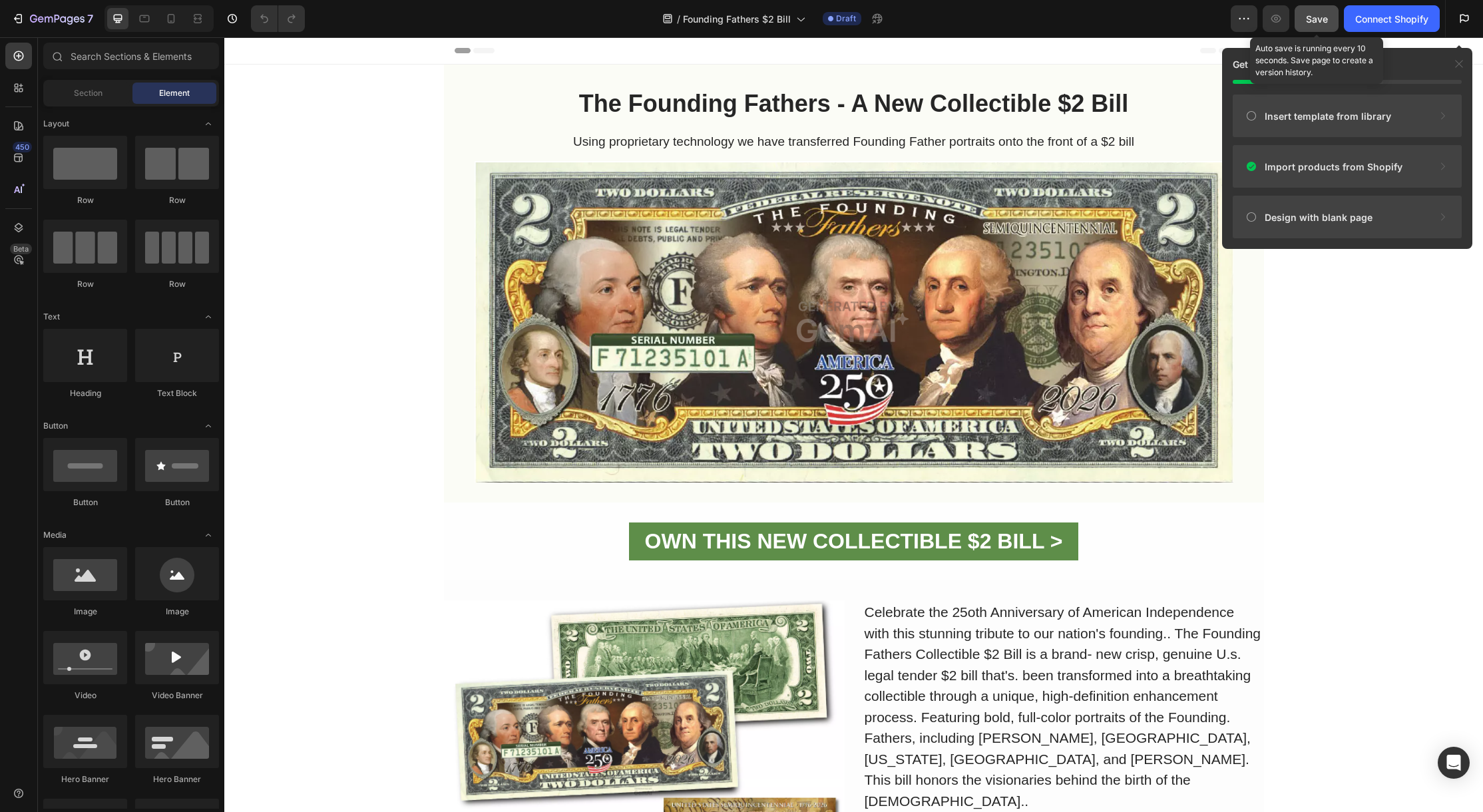
click at [1323, 22] on span "Save" at bounding box center [1317, 19] width 22 height 11
click at [1275, 24] on icon "button" at bounding box center [1276, 18] width 13 height 13
click at [1395, 27] on button "Publish" at bounding box center [1384, 19] width 56 height 27
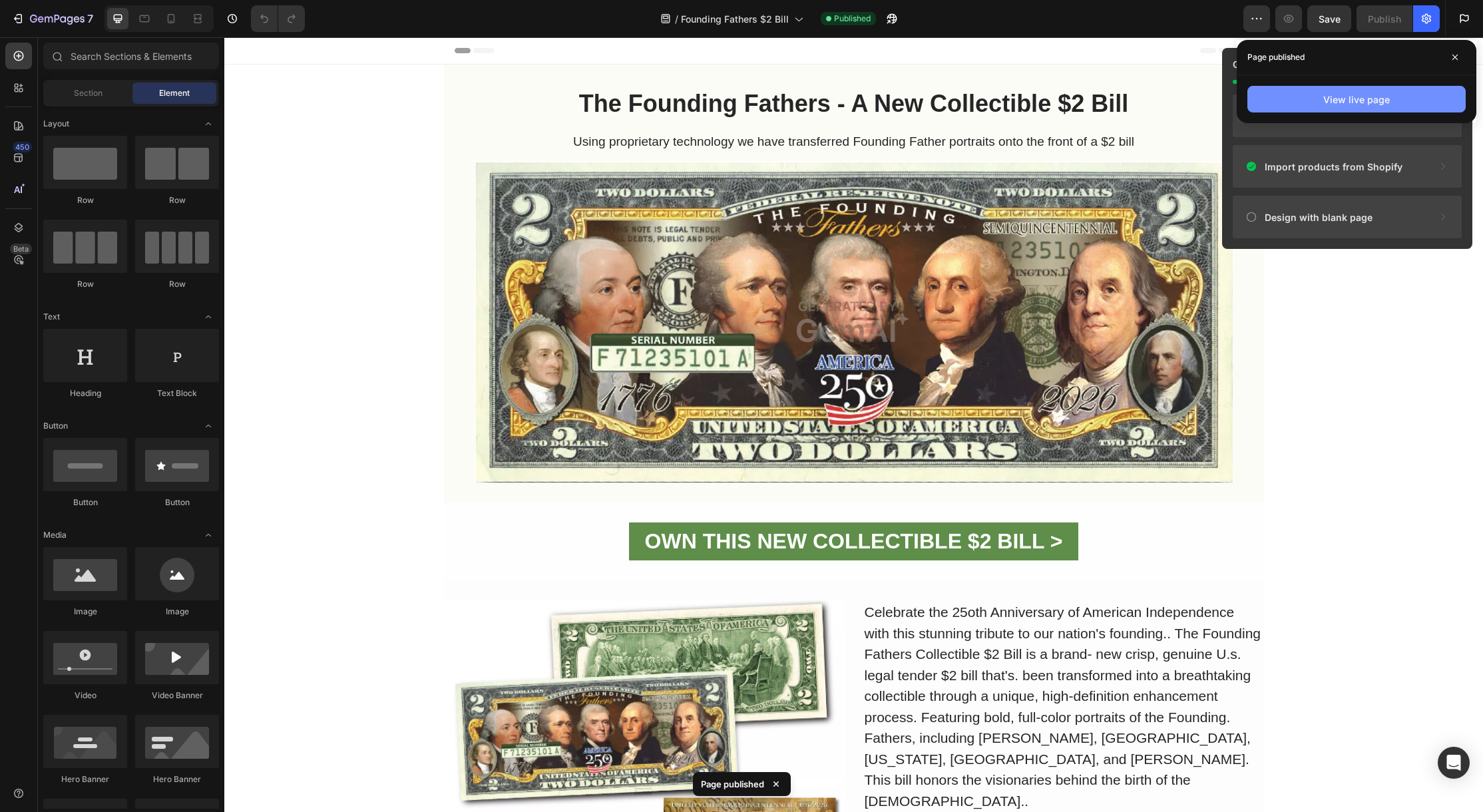
click at [1371, 100] on div "View live page" at bounding box center [1356, 100] width 67 height 14
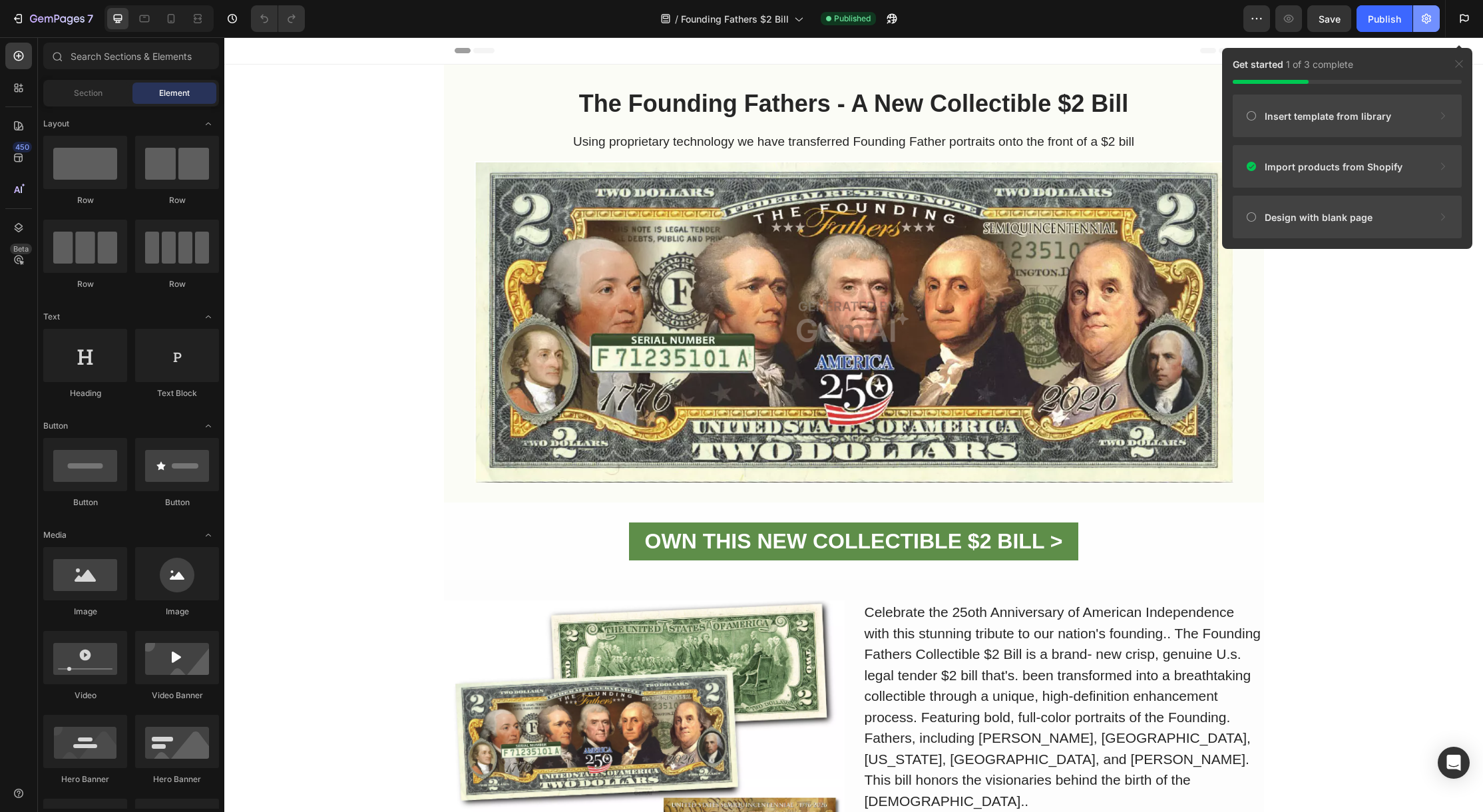
click at [1429, 16] on icon "button" at bounding box center [1427, 18] width 13 height 13
click at [1412, 51] on button "Manage" at bounding box center [1416, 51] width 36 height 14
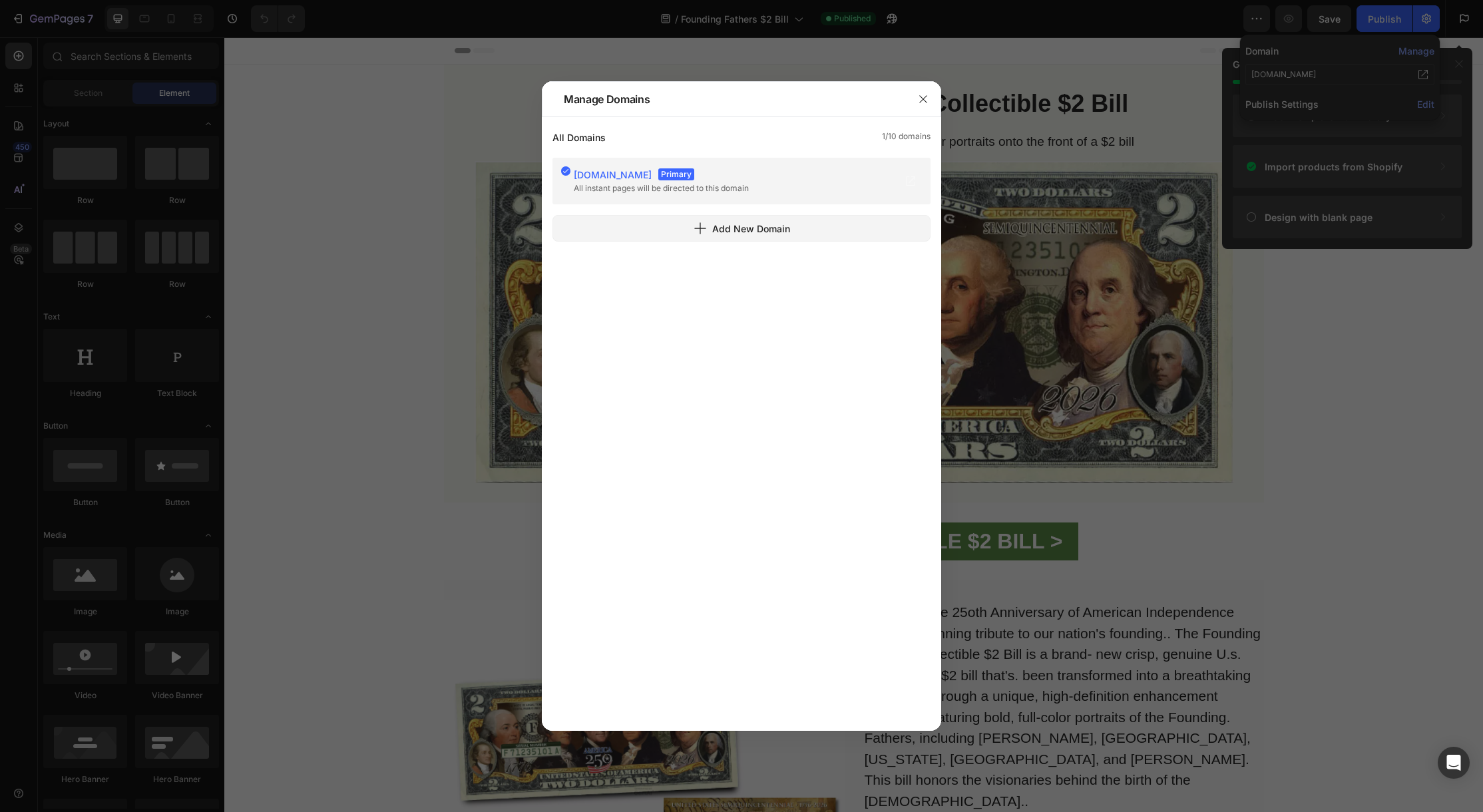
click at [737, 175] on div "proud-patriots.vercel.app Primary" at bounding box center [664, 174] width 180 height 12
click at [928, 96] on icon "button" at bounding box center [923, 100] width 11 height 11
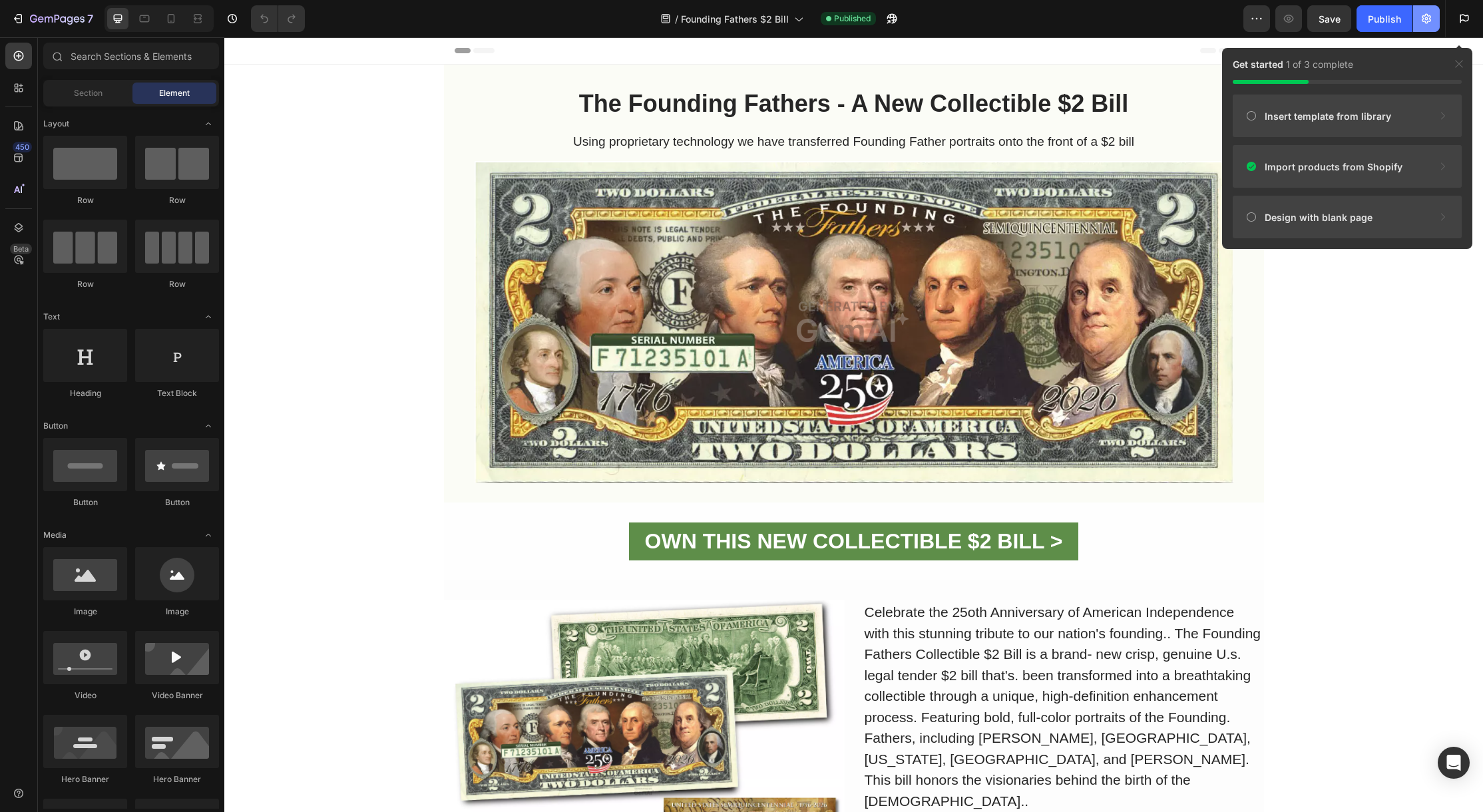
click at [1429, 24] on icon "button" at bounding box center [1427, 18] width 13 height 13
click at [1424, 71] on icon at bounding box center [1423, 74] width 11 height 11
click at [1390, 318] on div "The Founding Fathers - A New Collectible $2 Bill Heading Using proprietary tech…" at bounding box center [854, 670] width 1259 height 1212
click at [1465, 63] on div at bounding box center [1459, 63] width 16 height 16
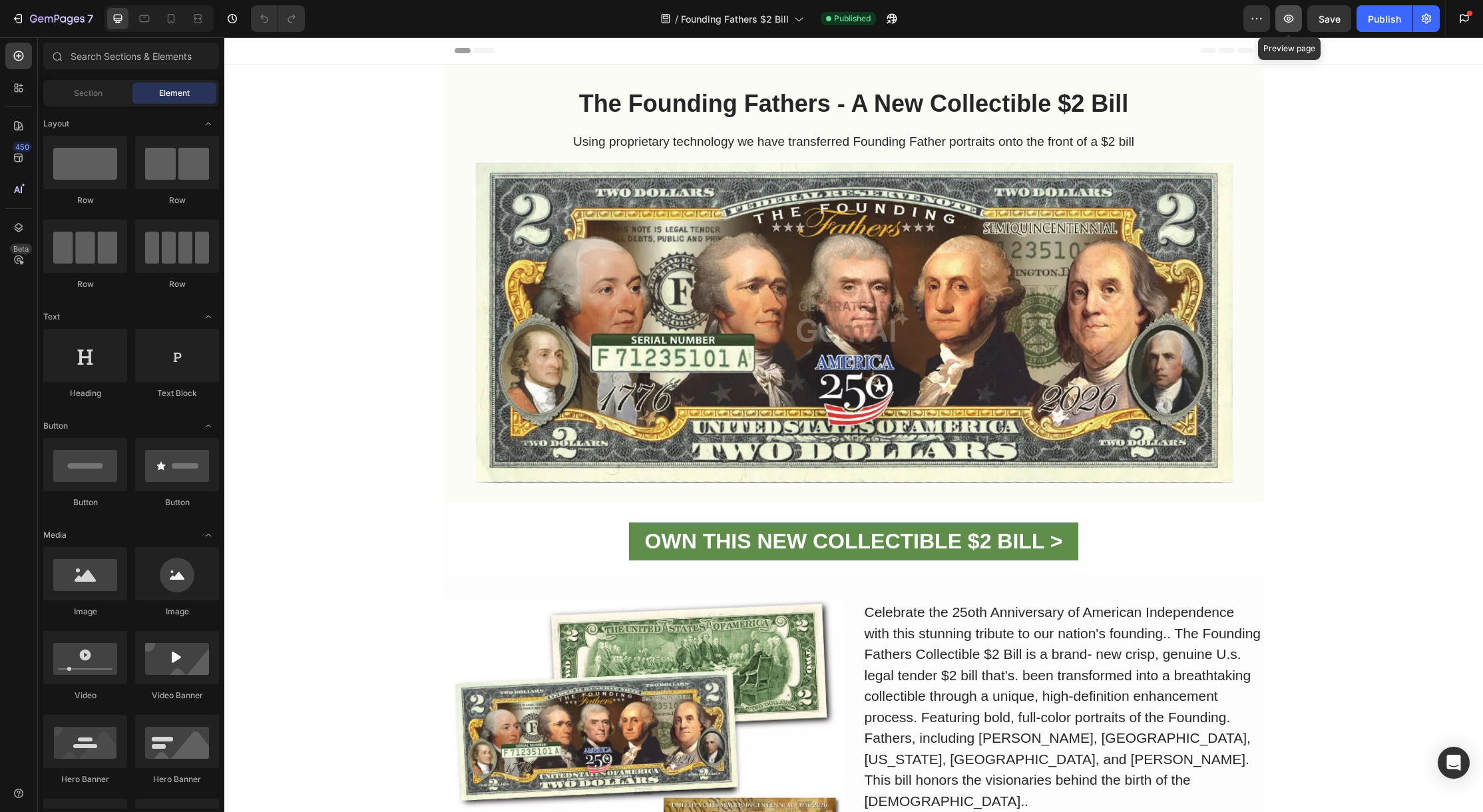
click at [1285, 20] on icon "button" at bounding box center [1289, 19] width 10 height 8
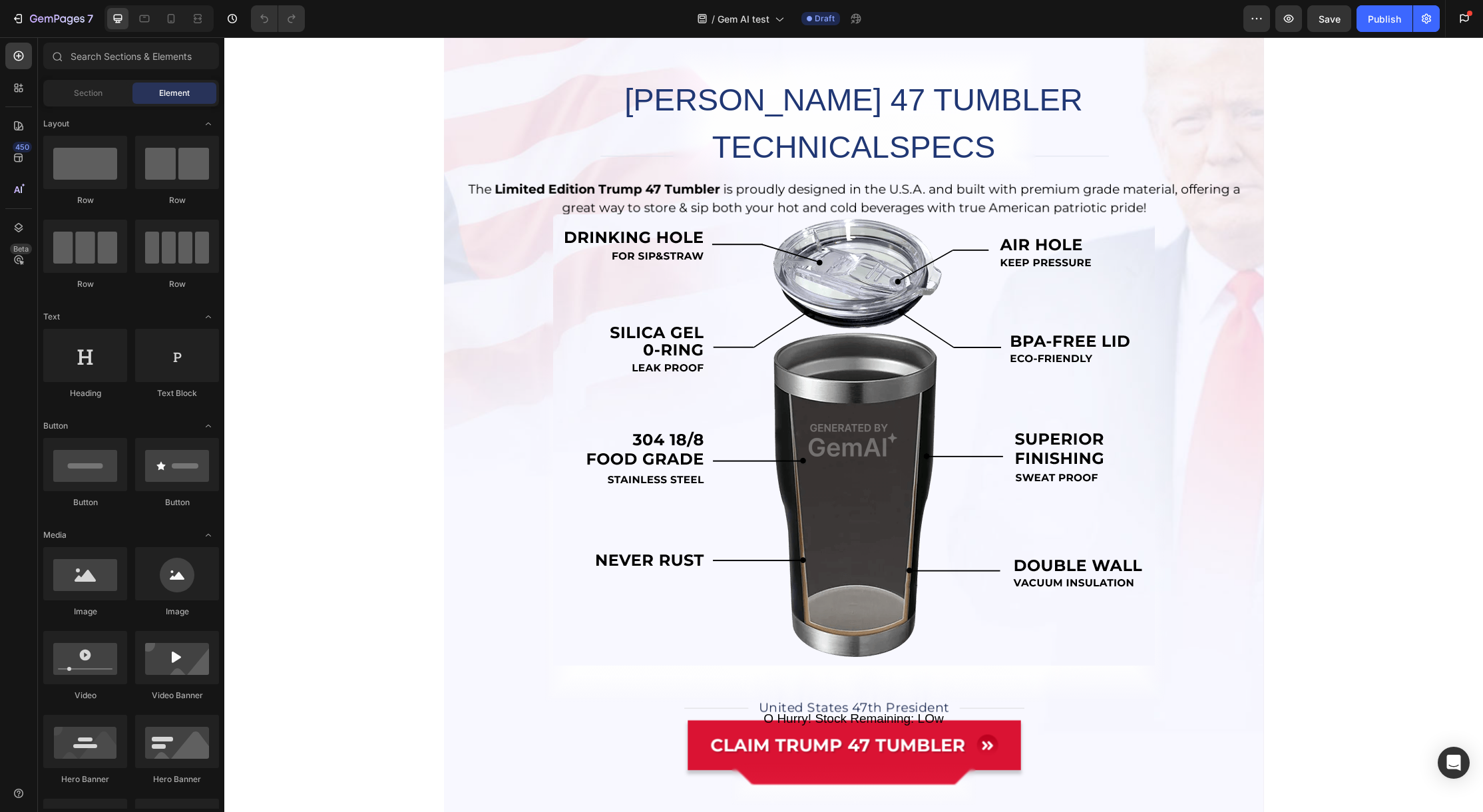
scroll to position [2348, 0]
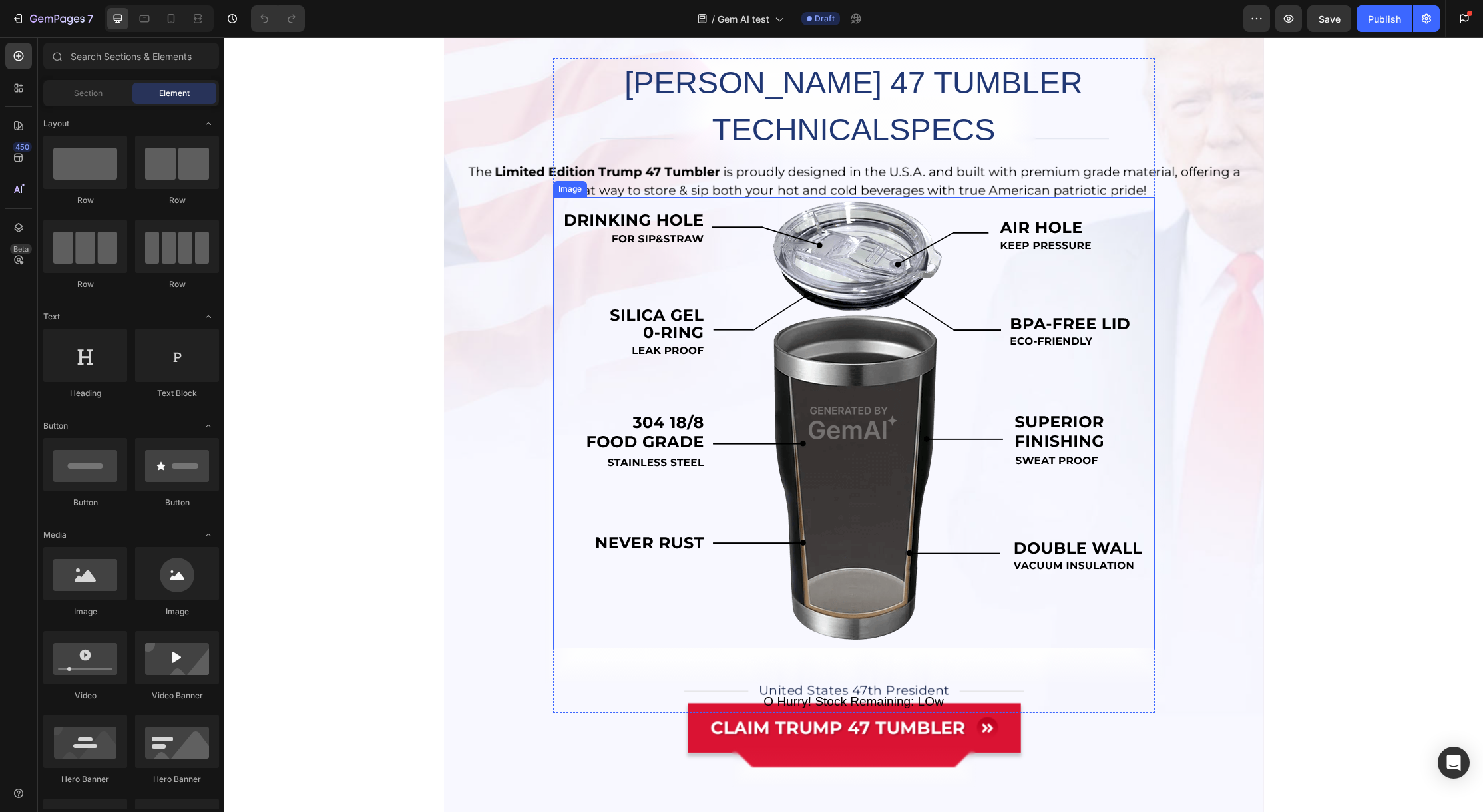
click at [634, 436] on img at bounding box center [854, 422] width 602 height 451
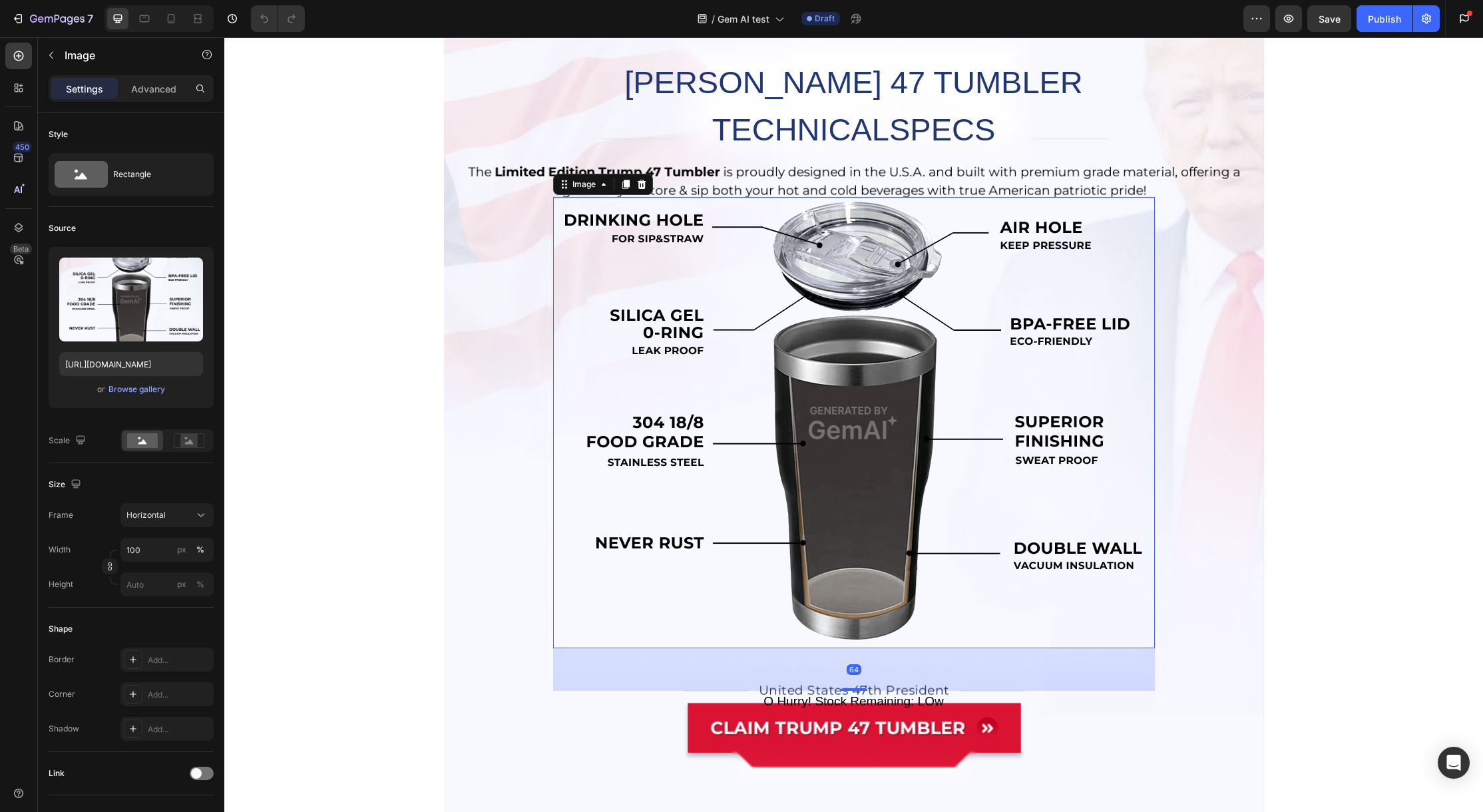
click at [636, 435] on img at bounding box center [854, 422] width 602 height 451
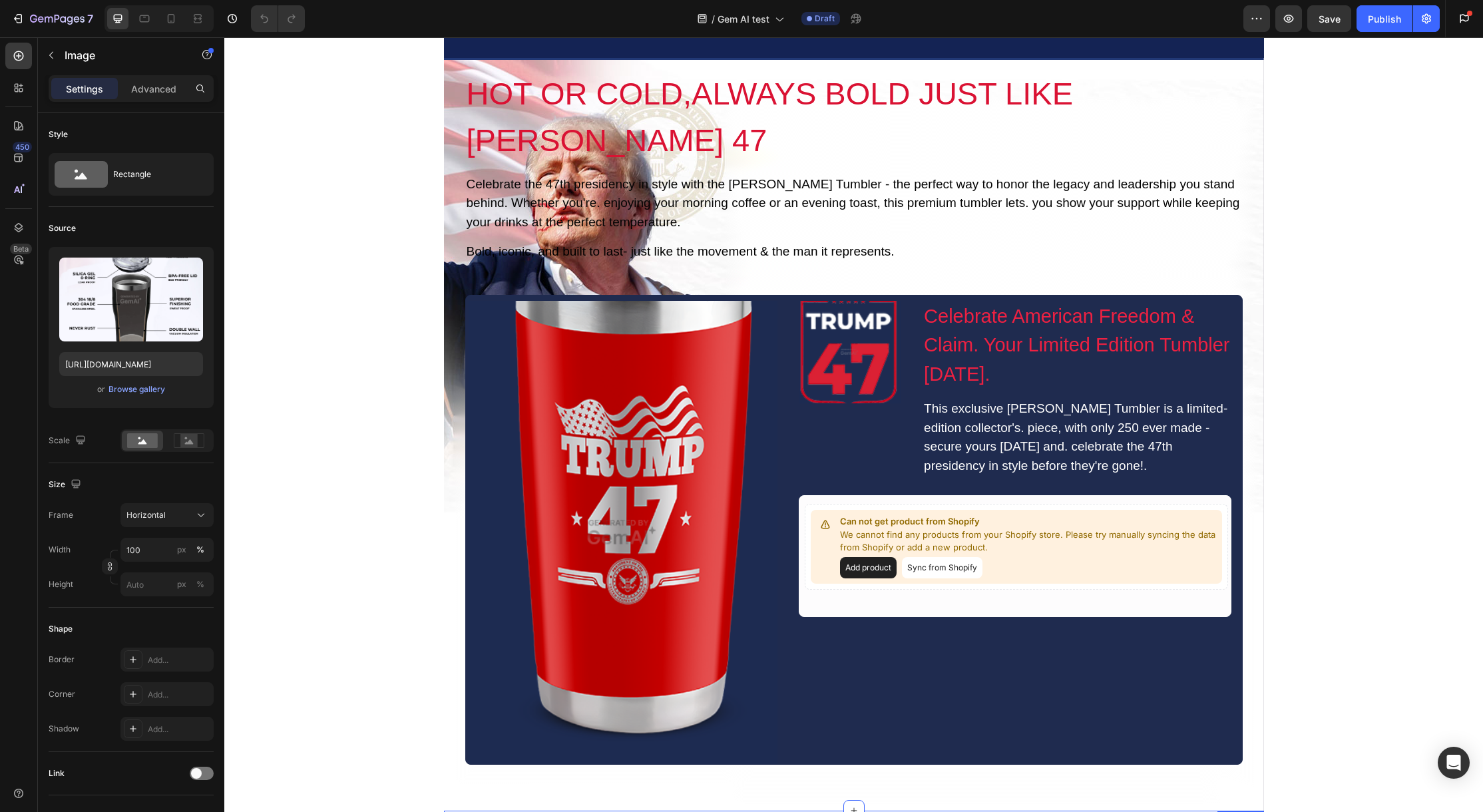
scroll to position [6291, 0]
